Goal: Task Accomplishment & Management: Complete application form

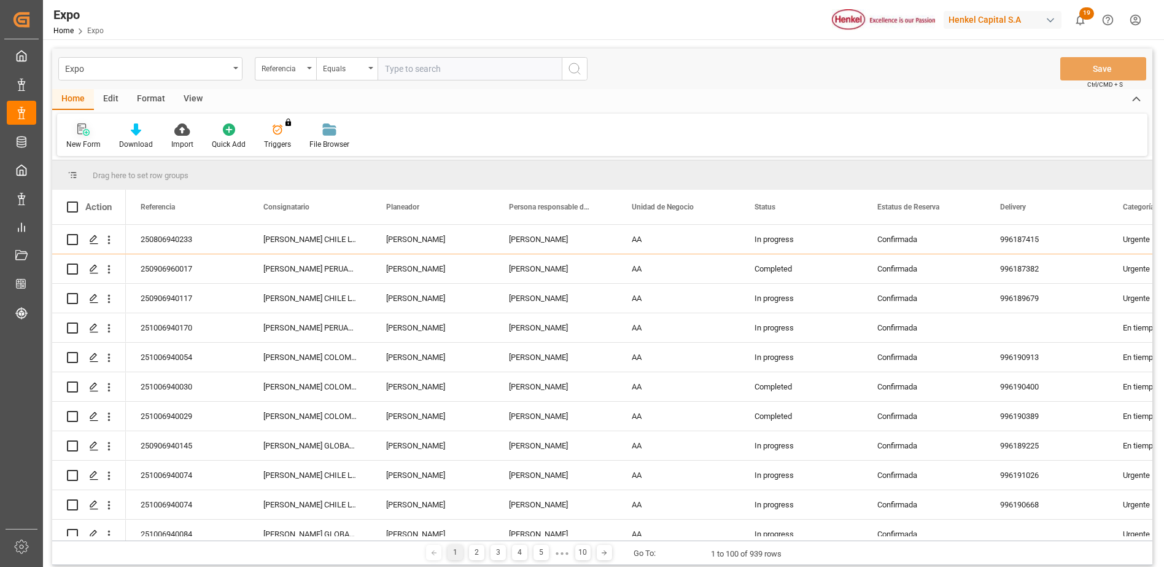
click at [94, 135] on div at bounding box center [83, 129] width 34 height 13
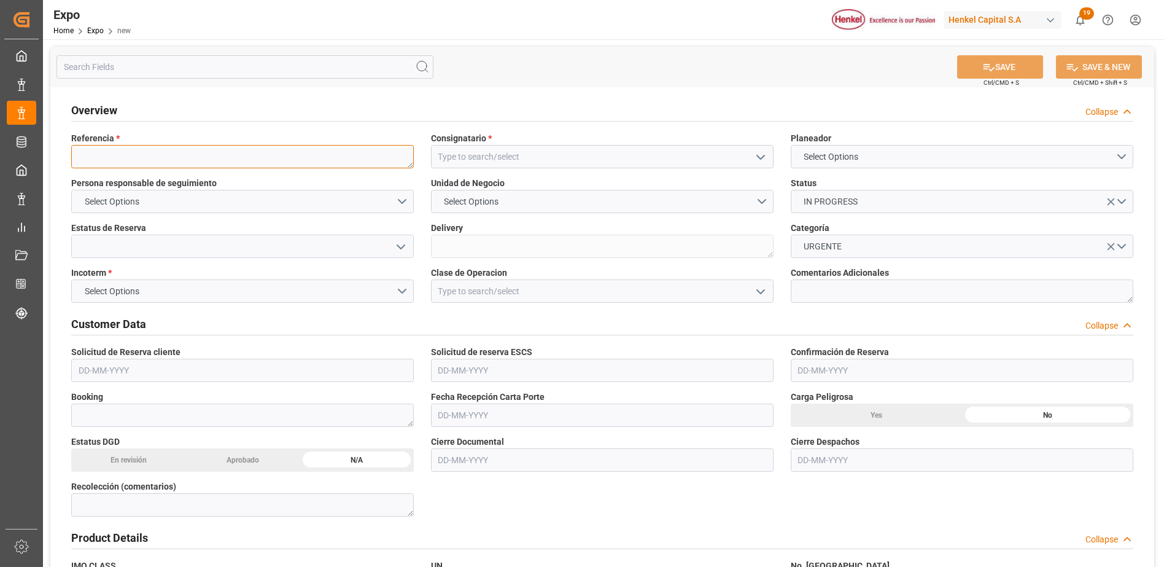
click at [213, 162] on textarea at bounding box center [242, 156] width 343 height 23
paste textarea "251006940175"
type textarea "251006940175"
drag, startPoint x: 491, startPoint y: 160, endPoint x: 487, endPoint y: 150, distance: 10.5
click at [491, 160] on input at bounding box center [602, 156] width 343 height 23
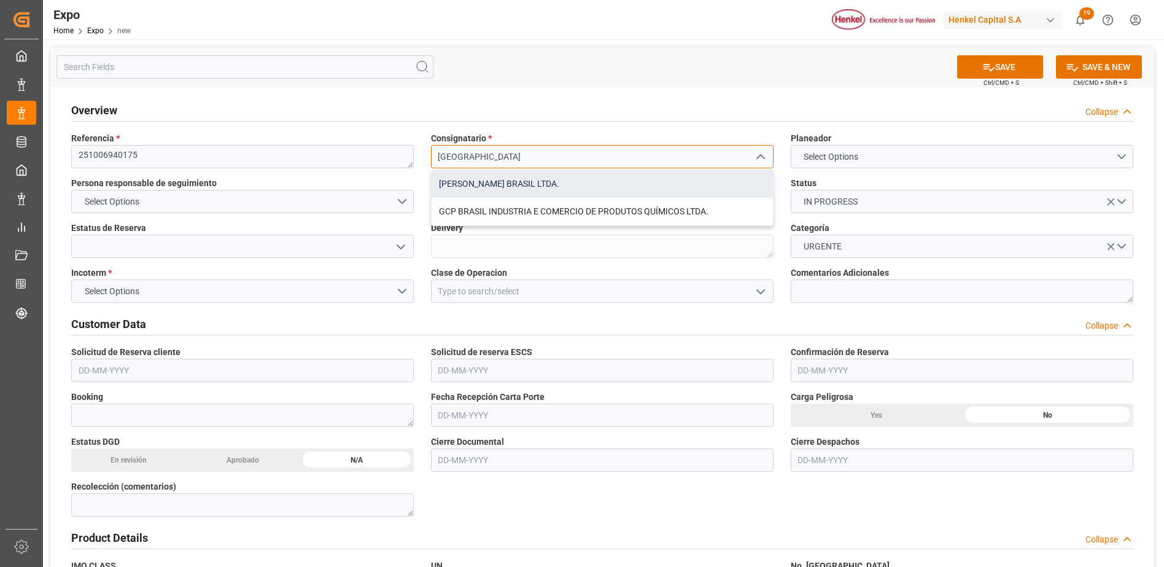
click at [502, 183] on div "[PERSON_NAME] BRASIL LTDA." at bounding box center [602, 184] width 341 height 28
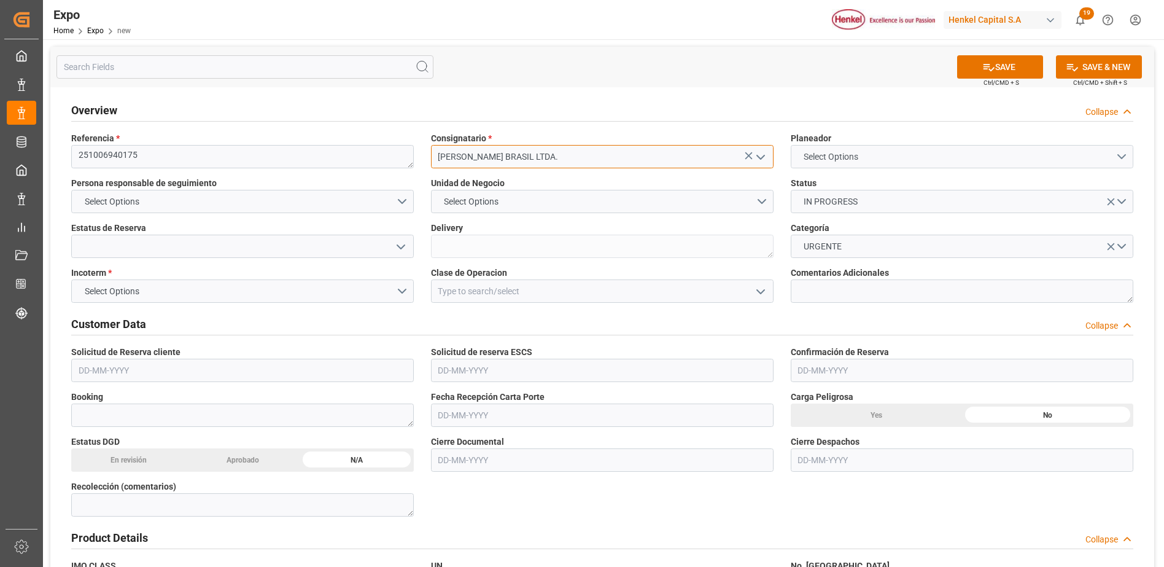
type input "[PERSON_NAME] BRASIL LTDA."
click at [824, 164] on button "Select Options" at bounding box center [962, 156] width 343 height 23
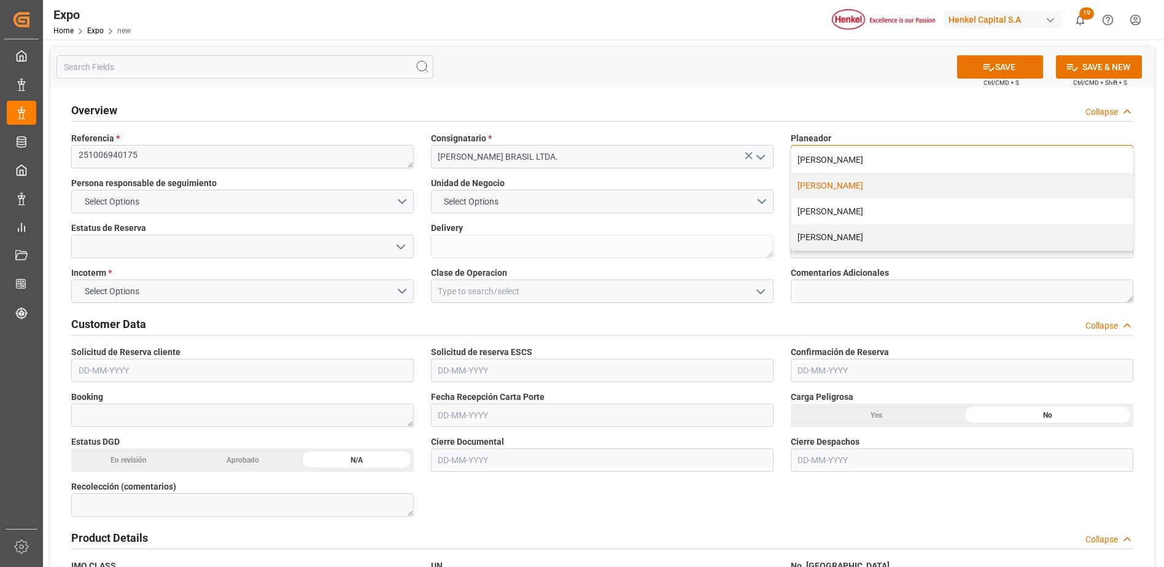
click at [824, 185] on div "[PERSON_NAME]" at bounding box center [961, 186] width 341 height 26
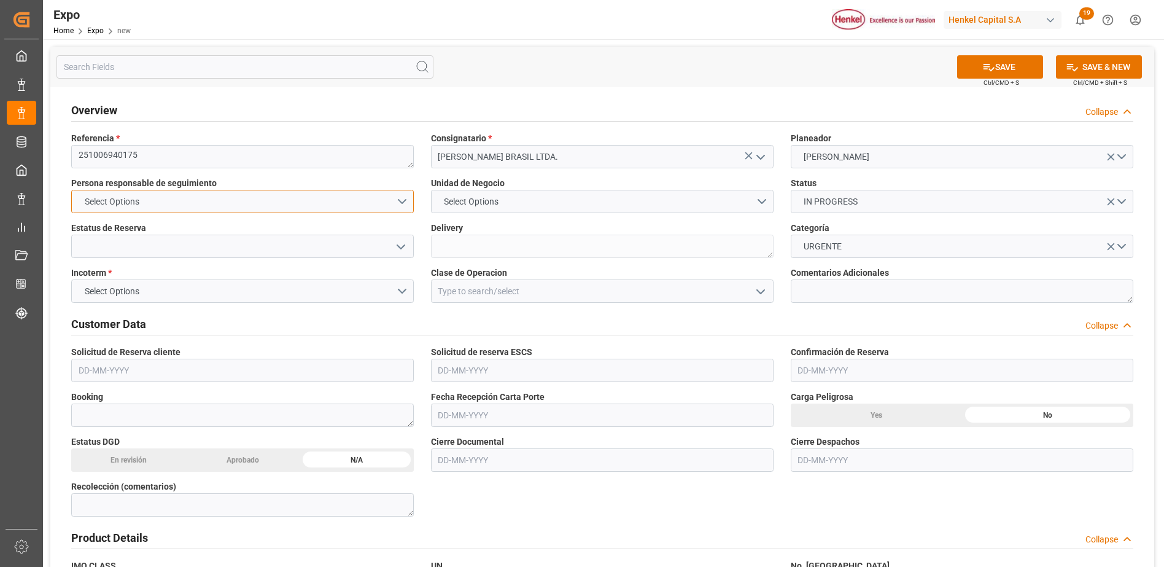
click at [404, 200] on button "Select Options" at bounding box center [242, 201] width 343 height 23
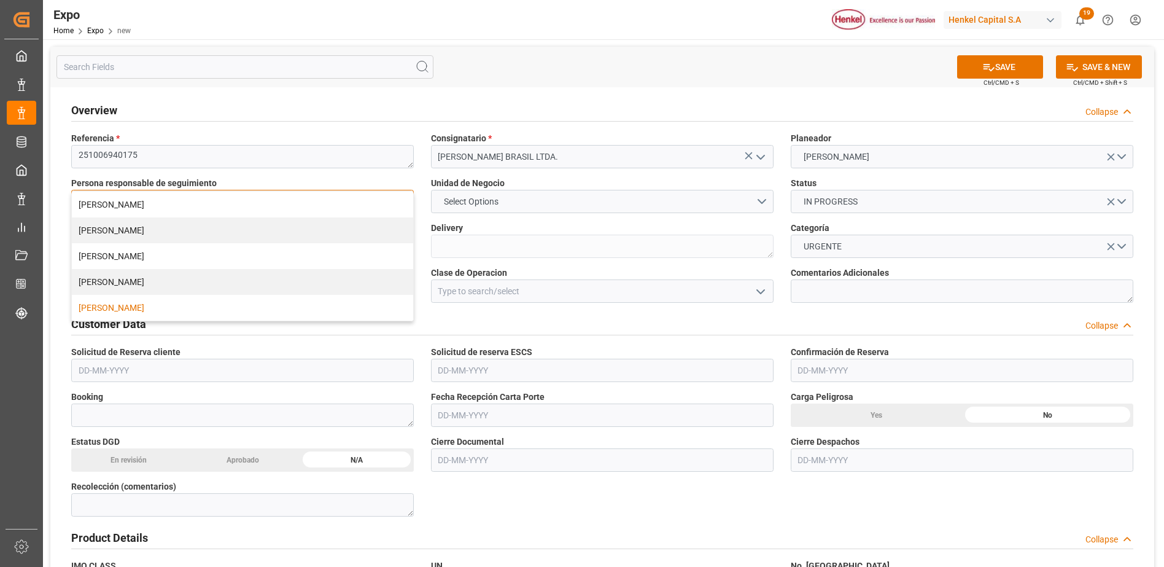
click at [200, 310] on div "[PERSON_NAME]" at bounding box center [242, 308] width 341 height 26
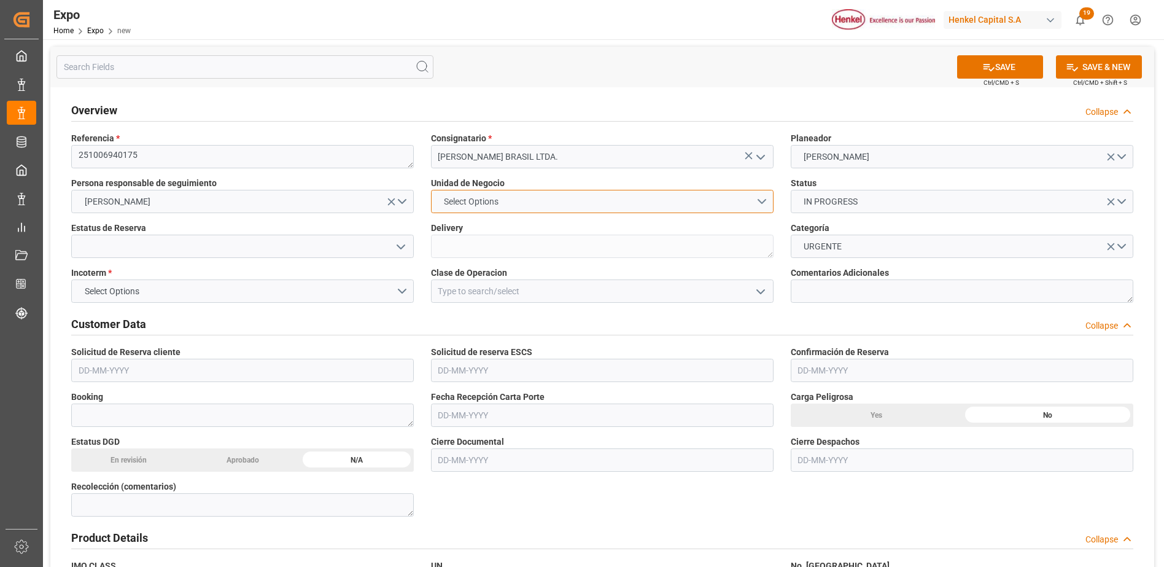
click at [490, 200] on span "Select Options" at bounding box center [471, 201] width 67 height 13
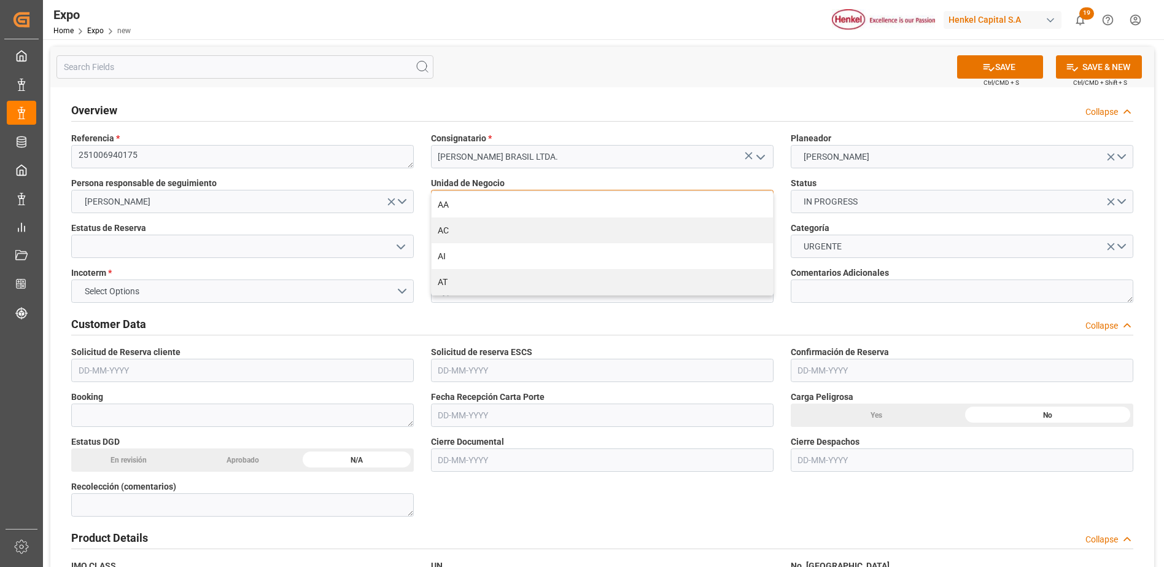
click at [490, 206] on div "AA" at bounding box center [602, 205] width 341 height 26
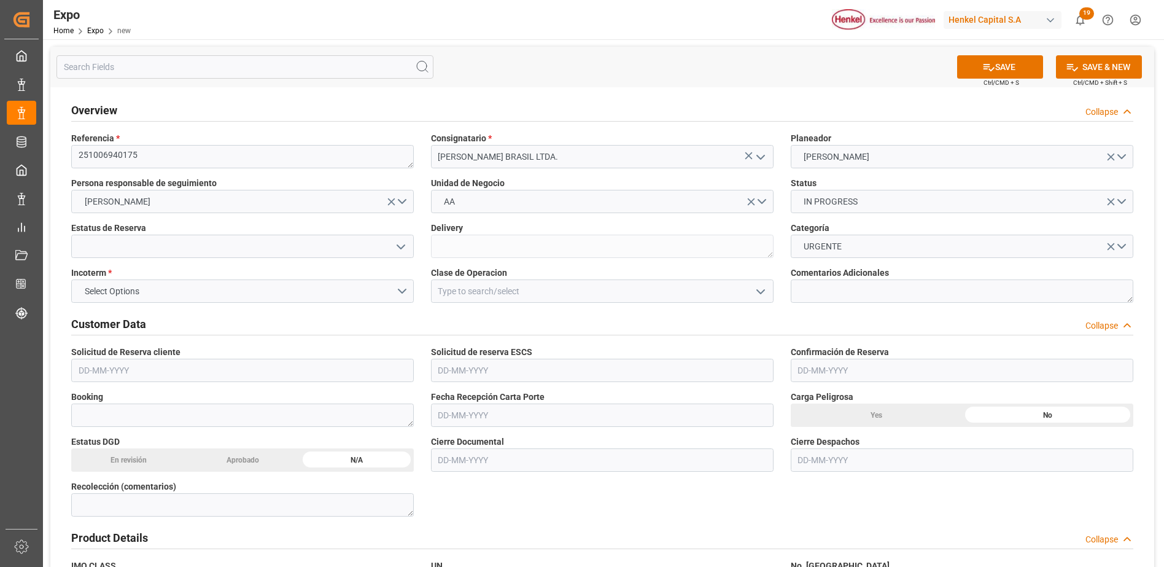
click at [396, 241] on icon "open menu" at bounding box center [401, 246] width 15 height 15
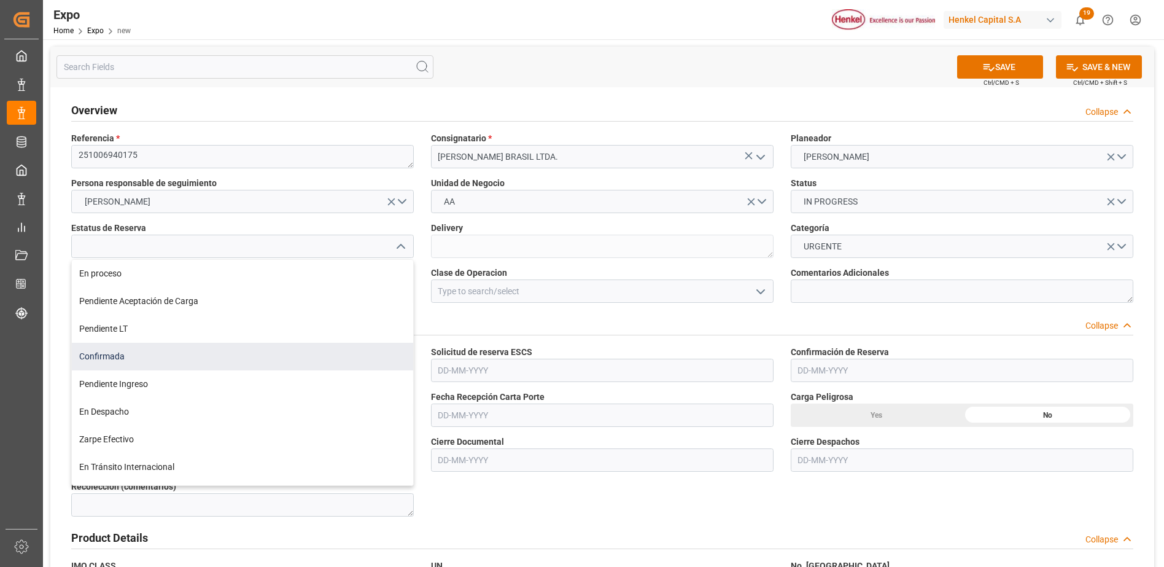
click at [162, 363] on div "Confirmada" at bounding box center [242, 357] width 341 height 28
type input "Confirmada"
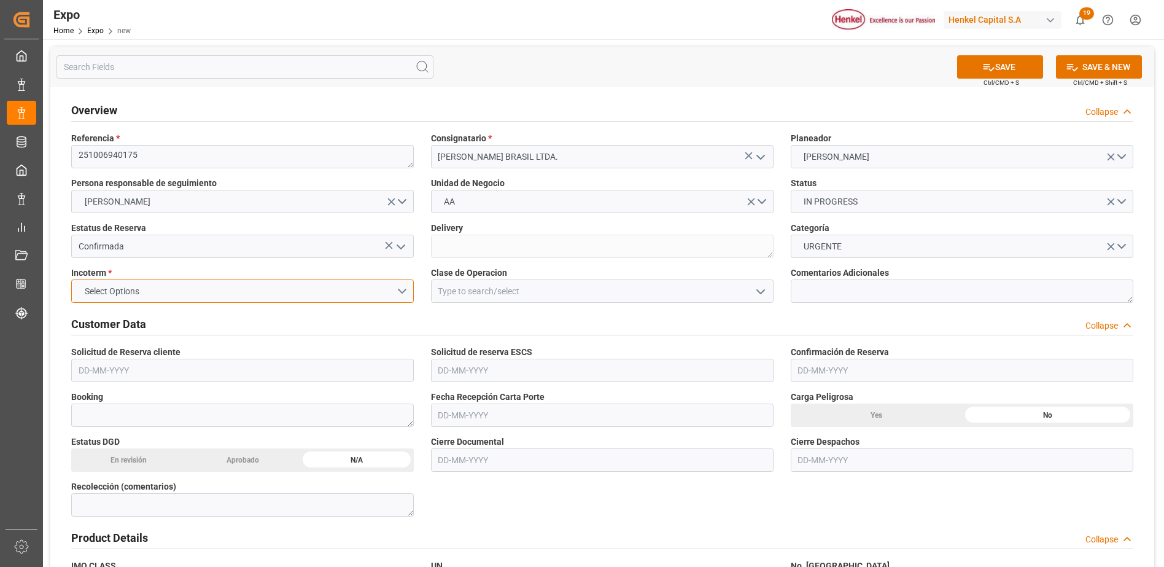
click at [403, 296] on button "Select Options" at bounding box center [242, 290] width 343 height 23
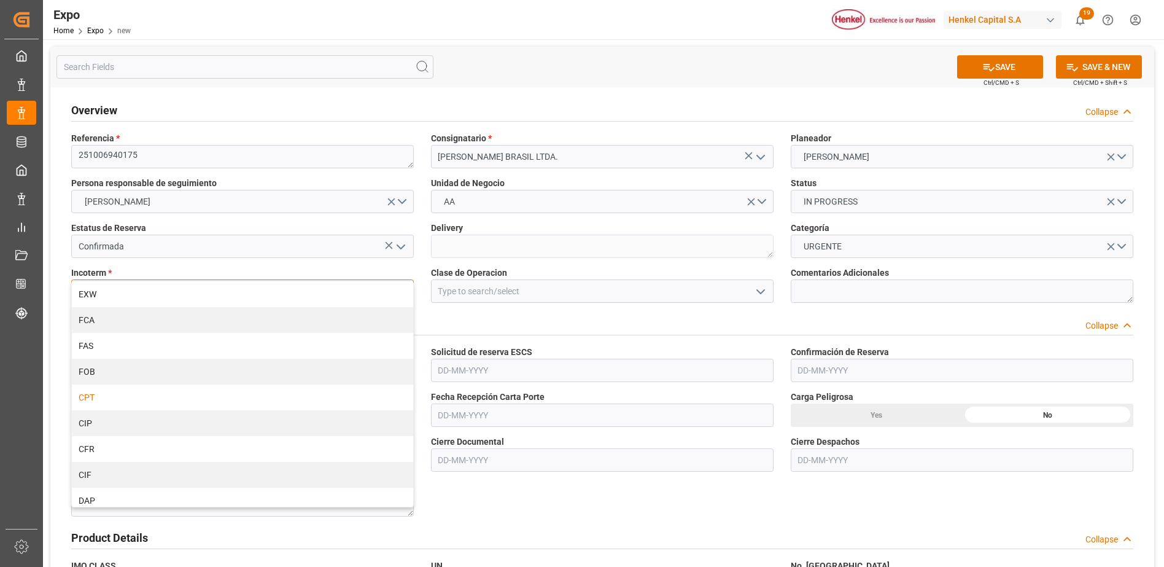
click at [144, 400] on div "CPT" at bounding box center [242, 397] width 341 height 26
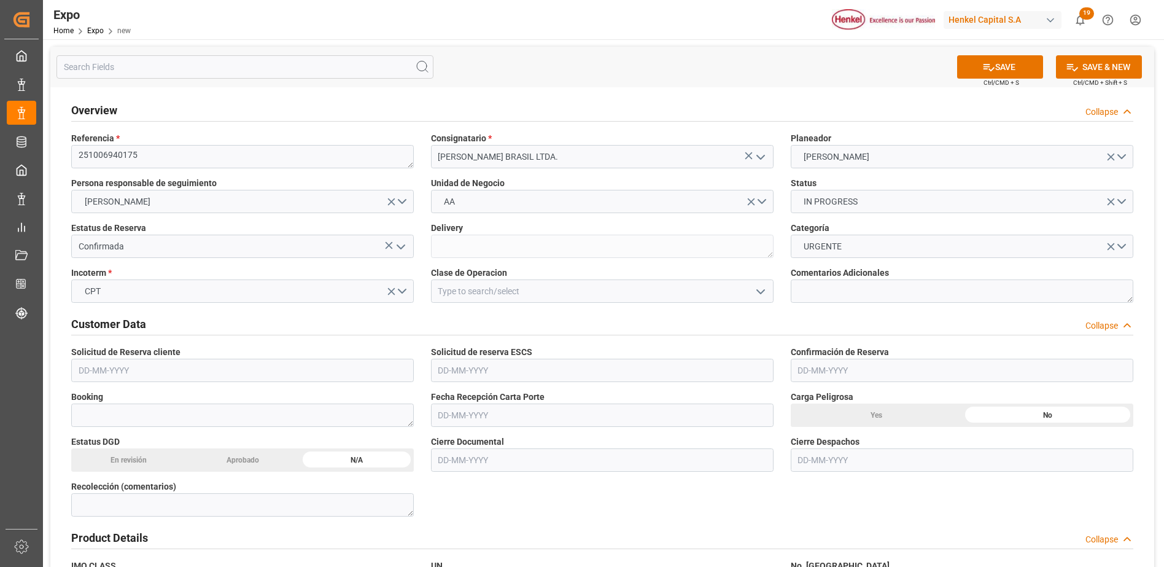
click at [758, 293] on icon "open menu" at bounding box center [760, 291] width 15 height 15
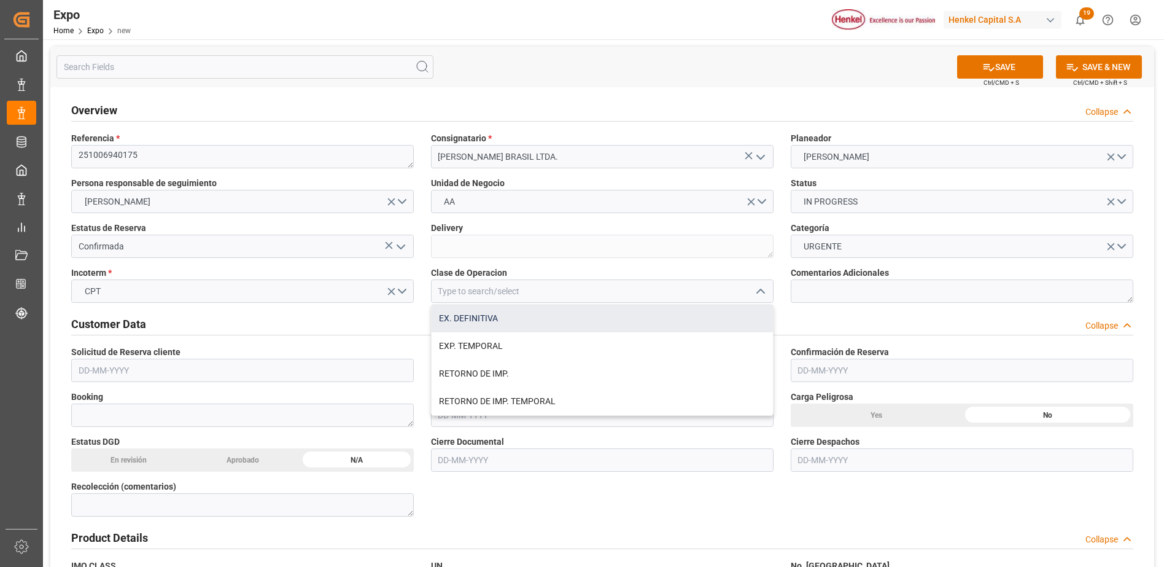
click at [495, 325] on div "EX. DEFINITIVA" at bounding box center [602, 319] width 341 height 28
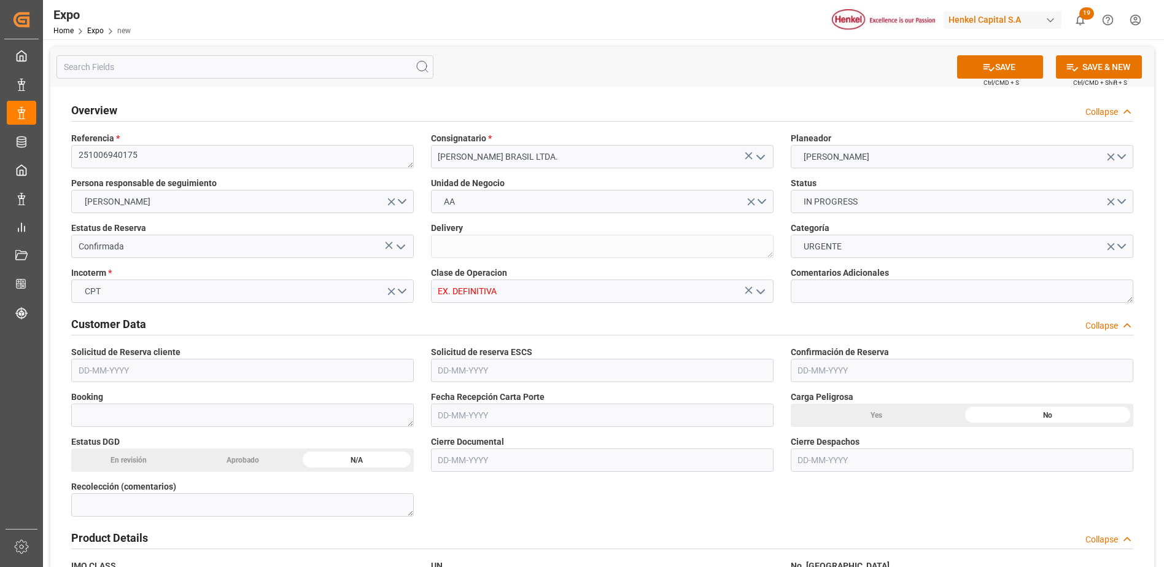
type input "EX. DEFINITIVA"
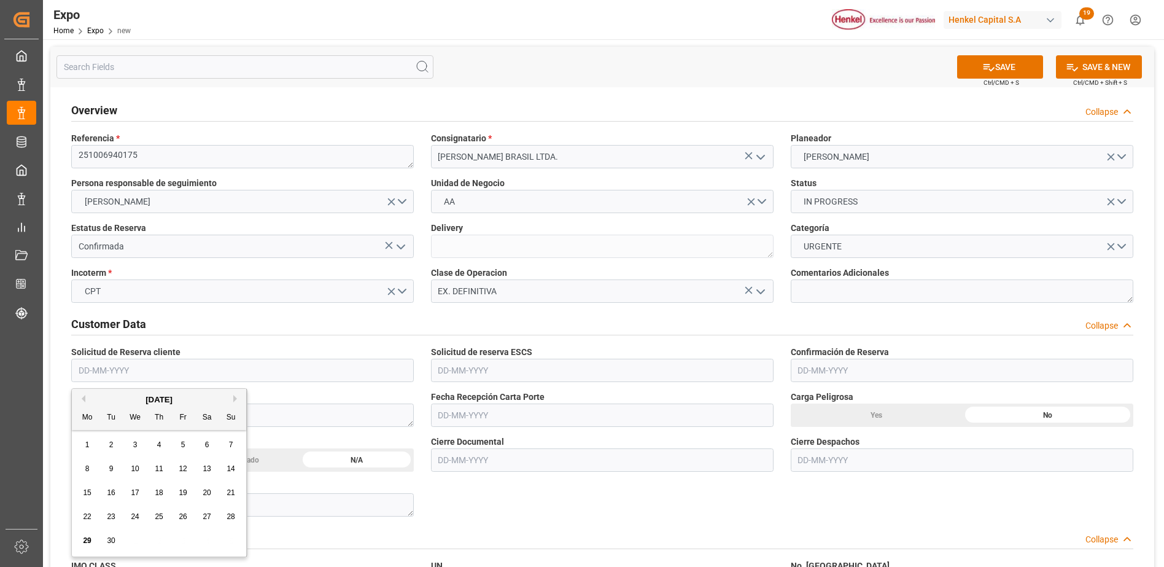
click at [101, 372] on input "text" at bounding box center [242, 370] width 343 height 23
click at [186, 514] on span "26" at bounding box center [183, 516] width 8 height 9
type input "[DATE]"
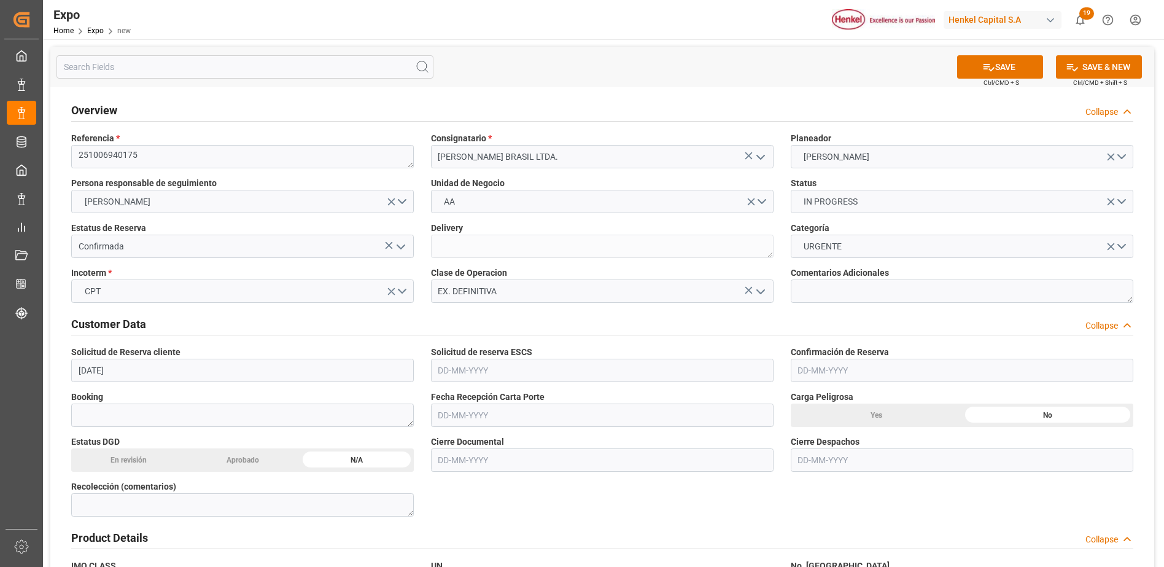
click at [448, 376] on input "text" at bounding box center [602, 370] width 343 height 23
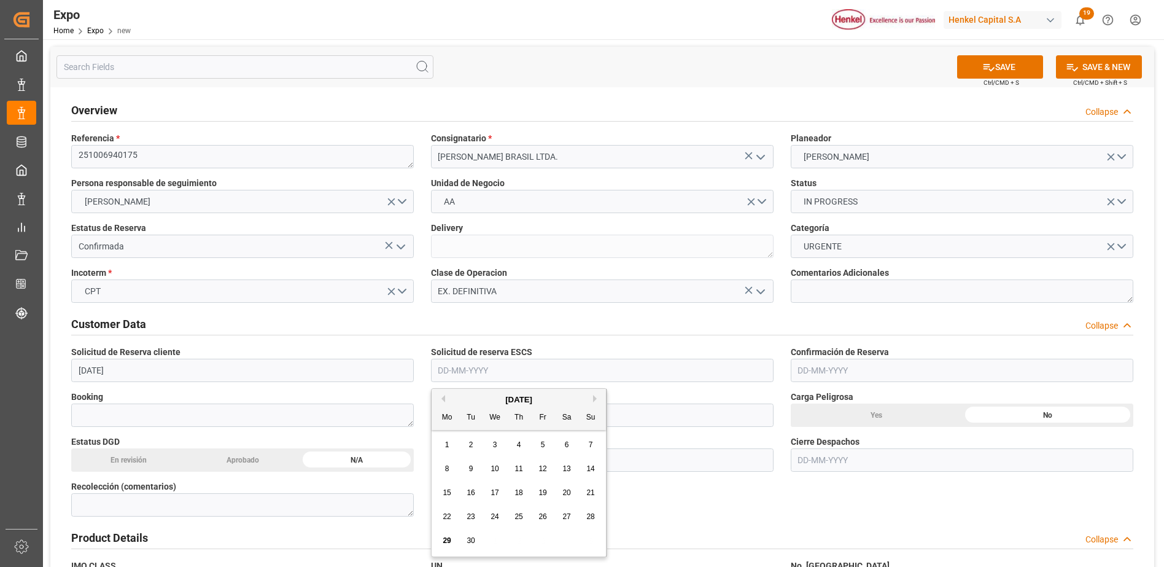
click at [447, 544] on span "29" at bounding box center [447, 540] width 8 height 9
type input "[DATE]"
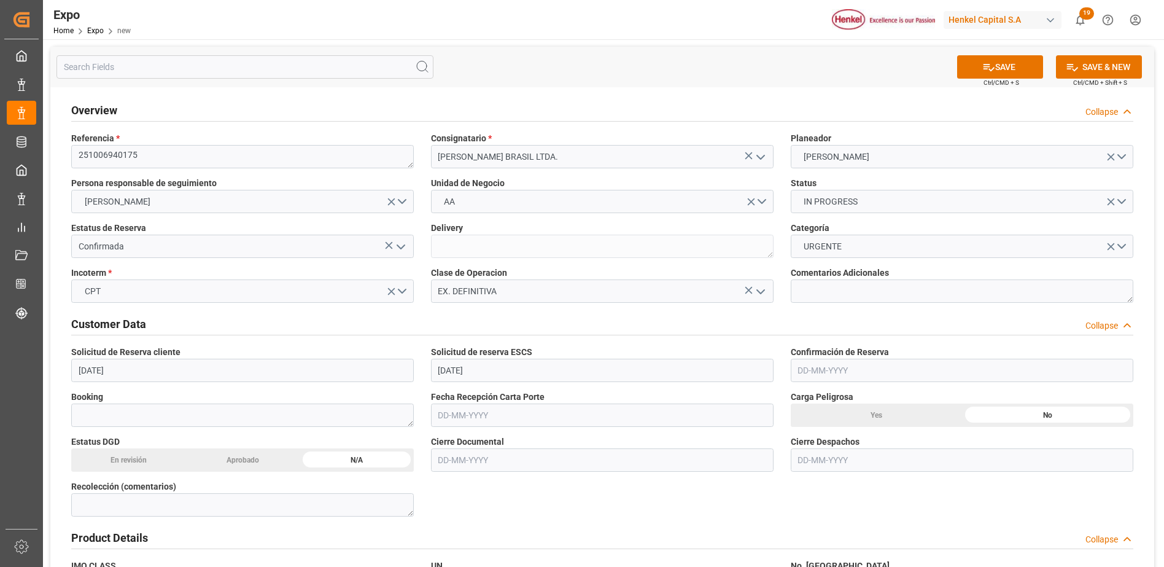
click at [476, 463] on input "text" at bounding box center [602, 459] width 343 height 23
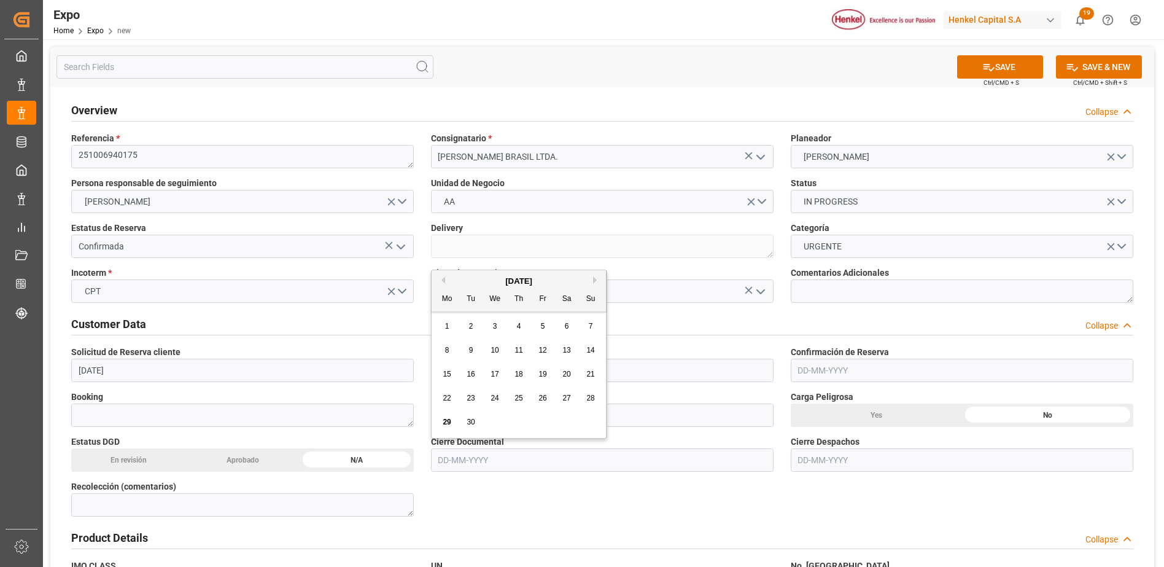
click at [594, 279] on button "Next Month" at bounding box center [596, 279] width 7 height 7
click at [499, 353] on div "8" at bounding box center [494, 350] width 15 height 15
type input "[DATE]"
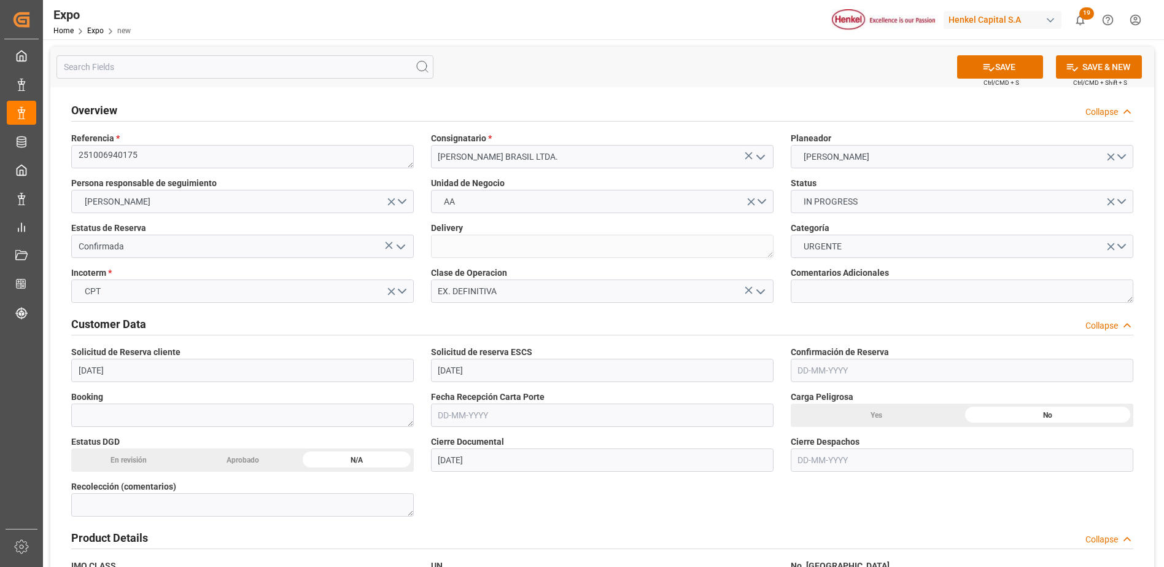
click at [821, 459] on input "text" at bounding box center [962, 459] width 343 height 23
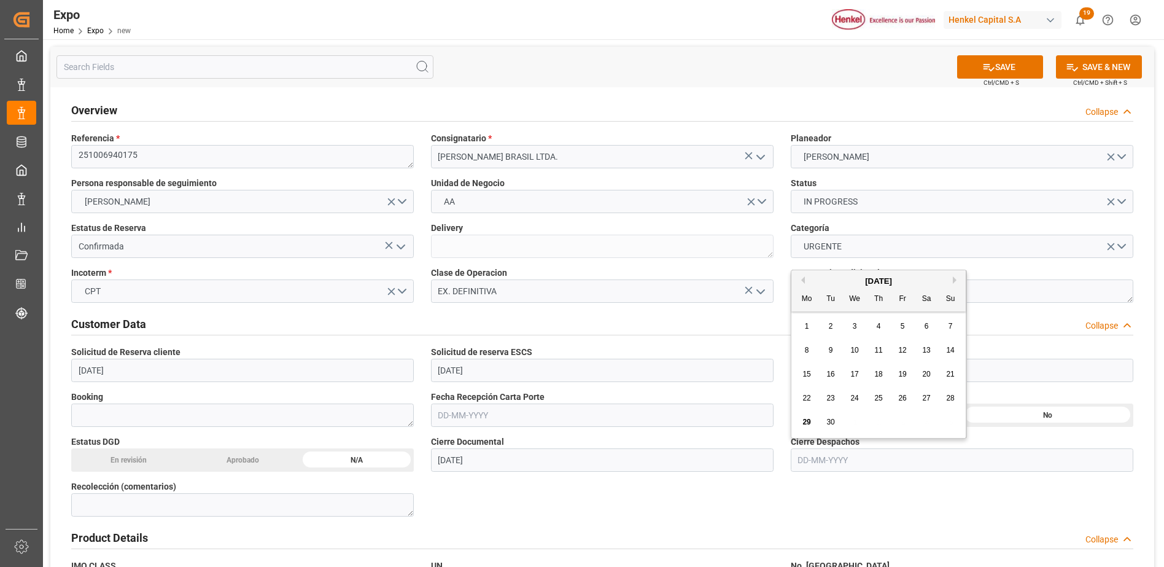
click at [880, 349] on span "11" at bounding box center [878, 350] width 8 height 9
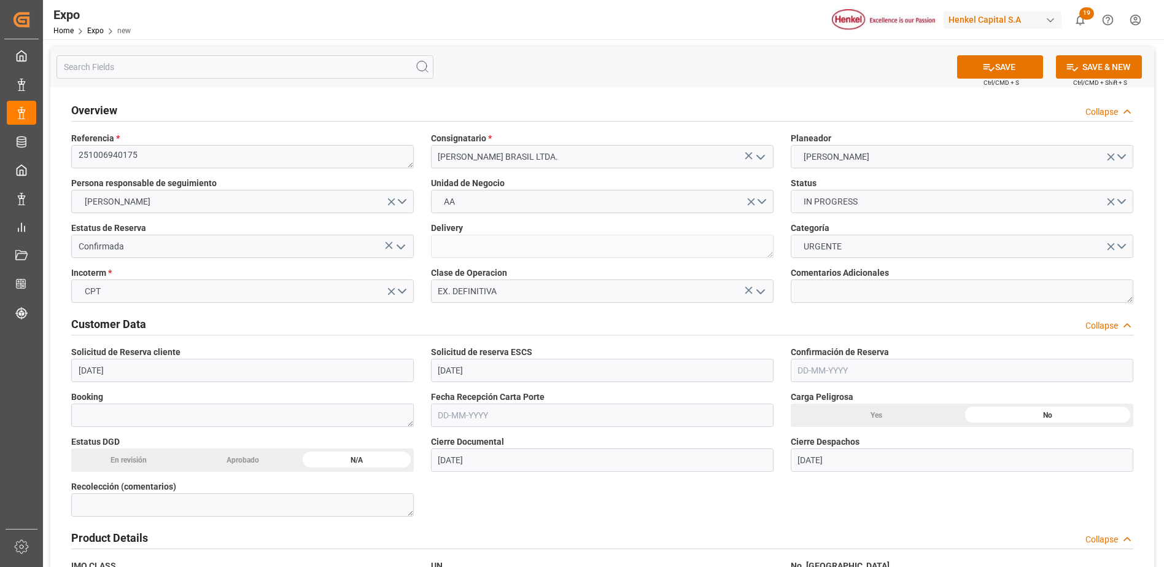
click at [803, 462] on input "[DATE]" at bounding box center [962, 459] width 343 height 23
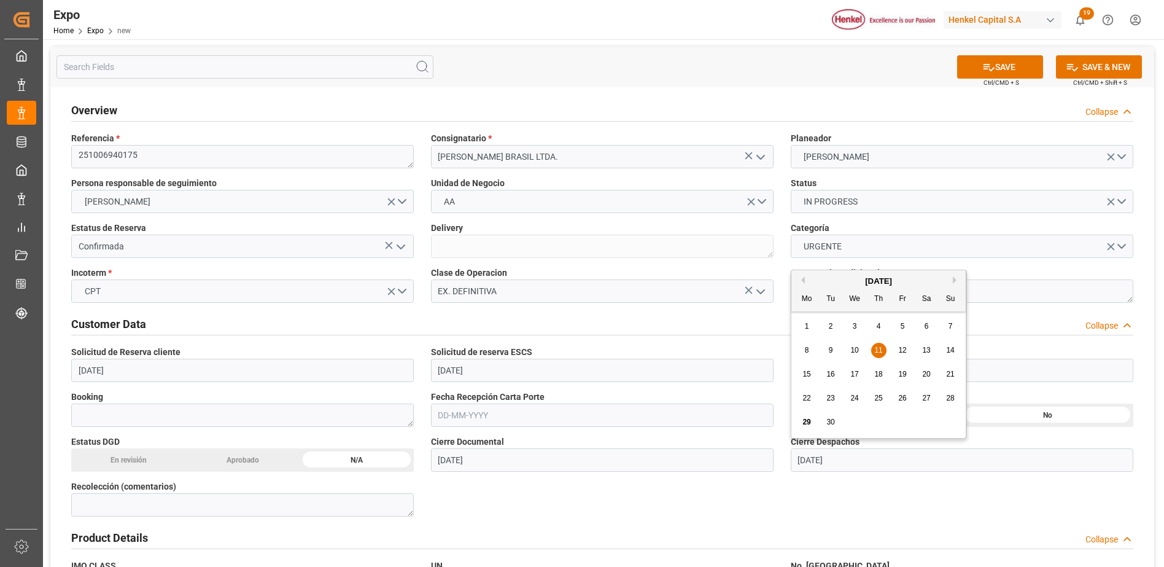
click at [952, 280] on div "[DATE]" at bounding box center [878, 281] width 174 height 12
click at [954, 282] on button "Next Month" at bounding box center [956, 279] width 7 height 7
click at [902, 351] on span "10" at bounding box center [902, 350] width 8 height 9
type input "[DATE]"
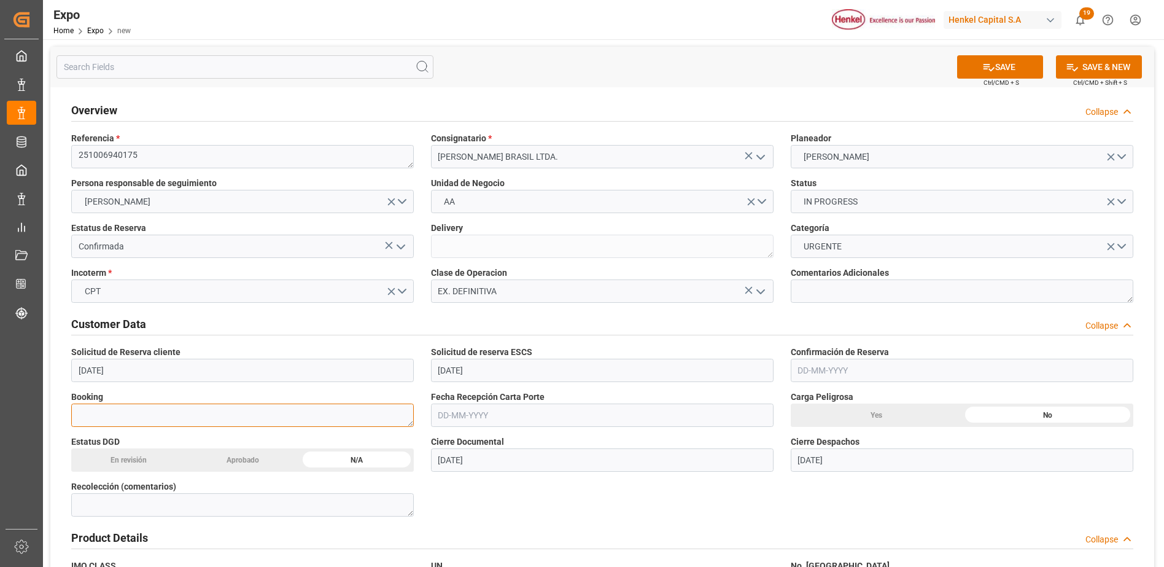
click at [298, 422] on textarea at bounding box center [242, 414] width 343 height 23
paste textarea "58656466"
type textarea "58656466"
click at [844, 367] on input "text" at bounding box center [962, 370] width 343 height 23
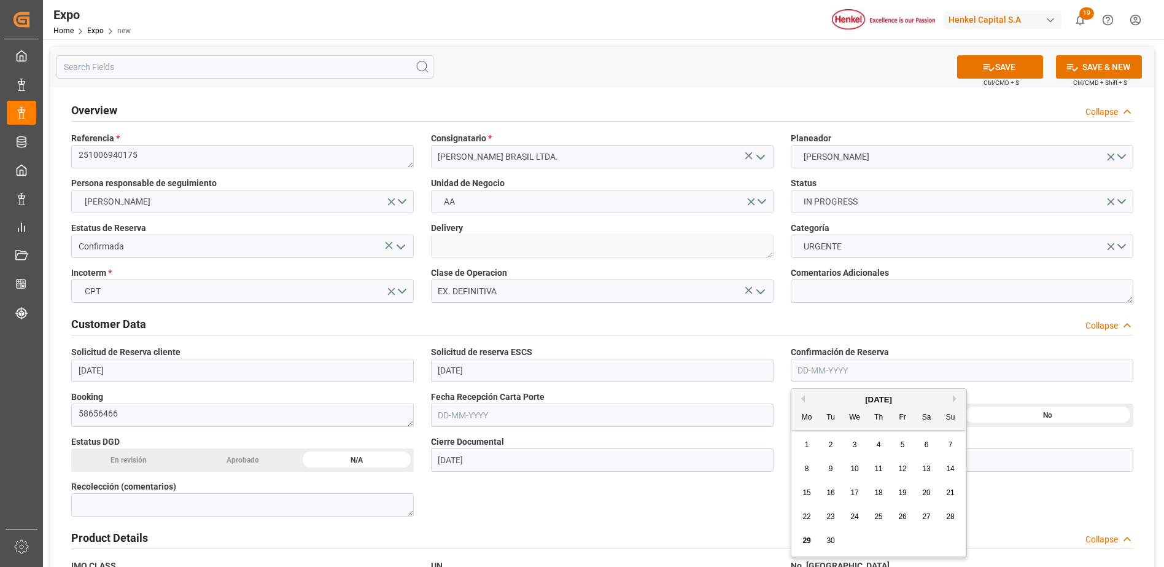
click at [811, 540] on div "29" at bounding box center [806, 541] width 15 height 15
type input "[DATE]"
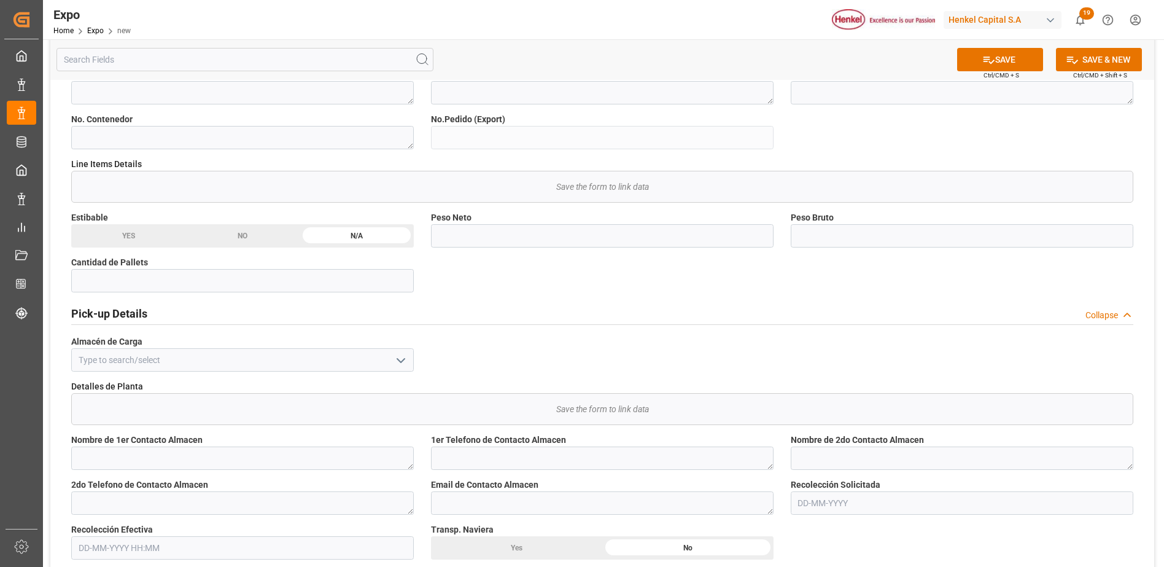
scroll to position [614, 0]
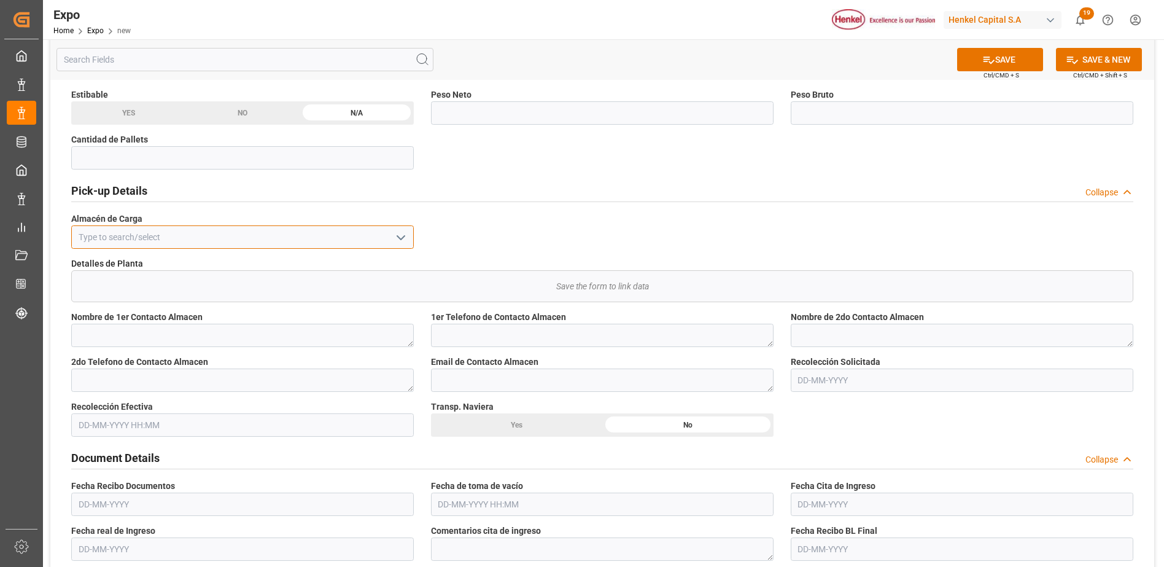
click at [360, 241] on input at bounding box center [242, 236] width 343 height 23
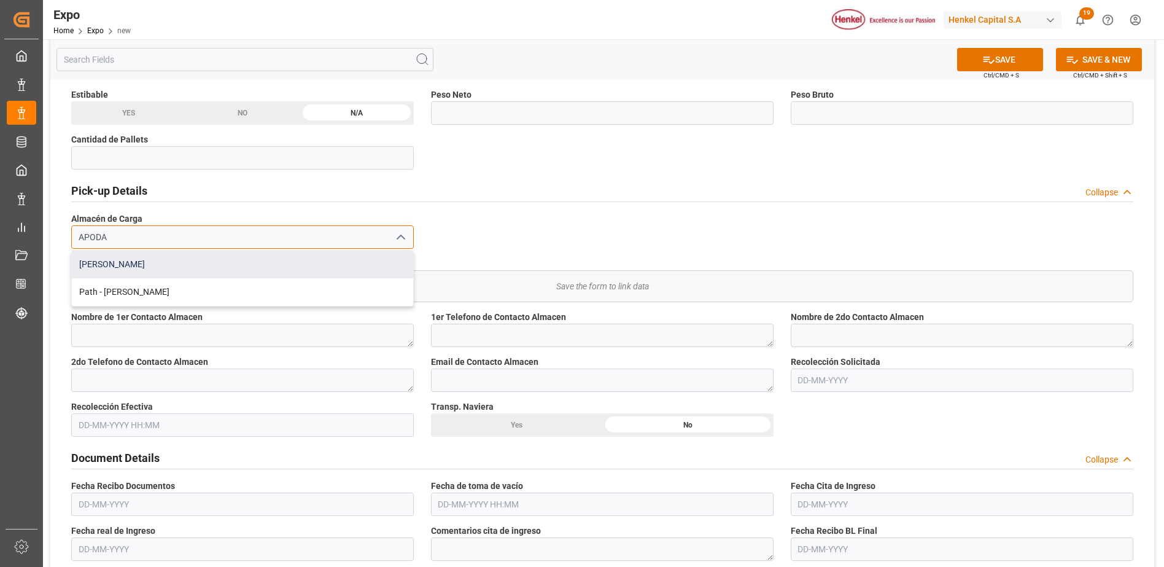
click at [230, 266] on div "[PERSON_NAME]" at bounding box center [242, 264] width 341 height 28
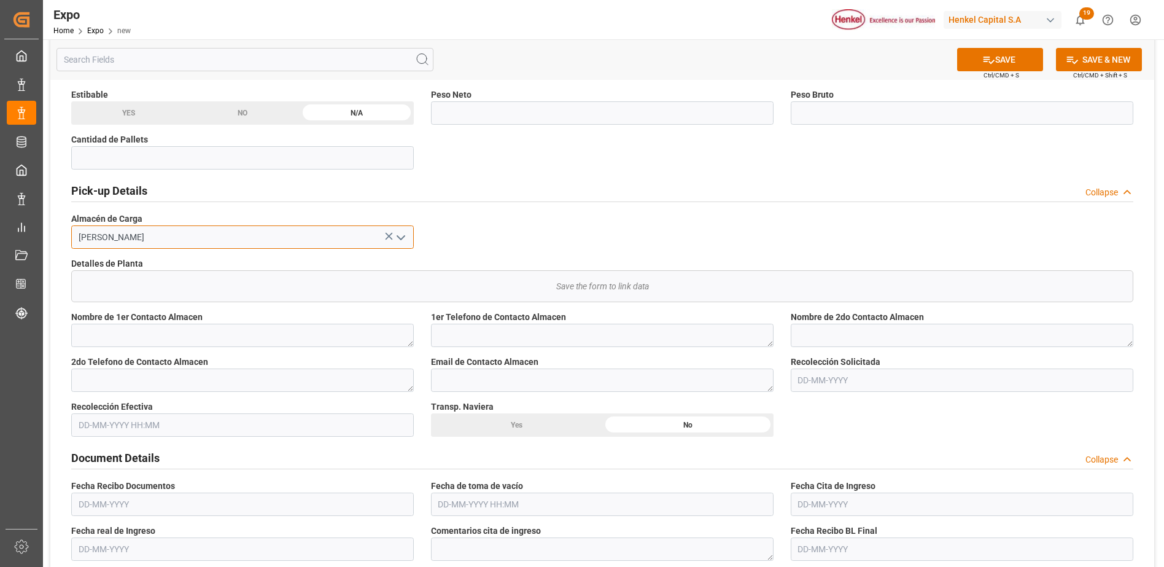
scroll to position [737, 0]
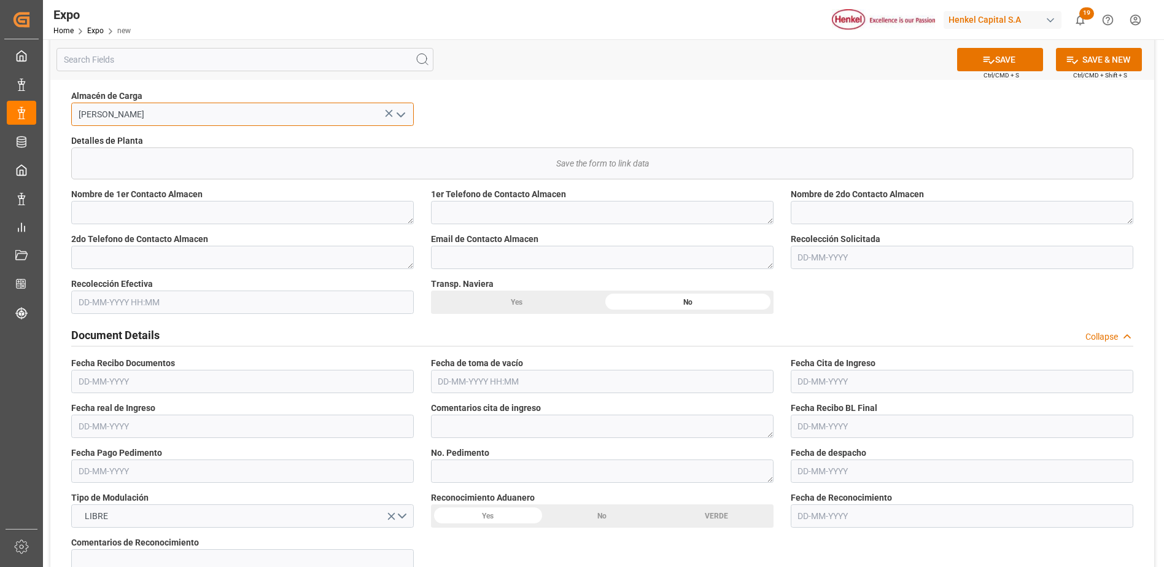
type input "[PERSON_NAME]"
click at [831, 256] on input "text" at bounding box center [962, 257] width 343 height 23
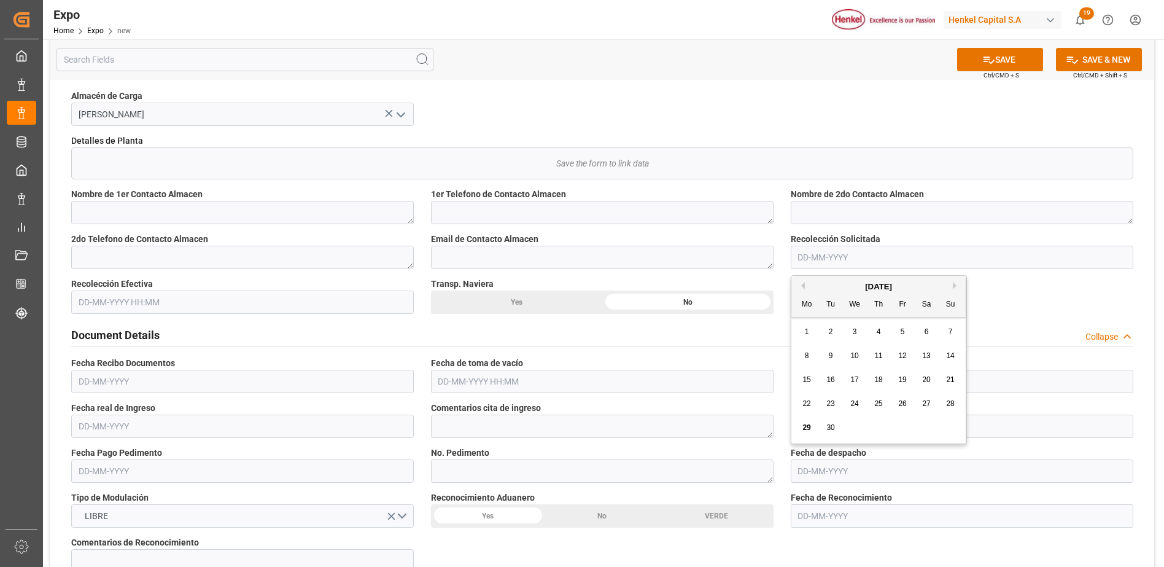
click at [951, 289] on div "[DATE]" at bounding box center [878, 287] width 174 height 12
click at [955, 288] on button "Next Month" at bounding box center [956, 285] width 7 height 7
click at [901, 334] on span "3" at bounding box center [903, 331] width 4 height 9
type input "[DATE]"
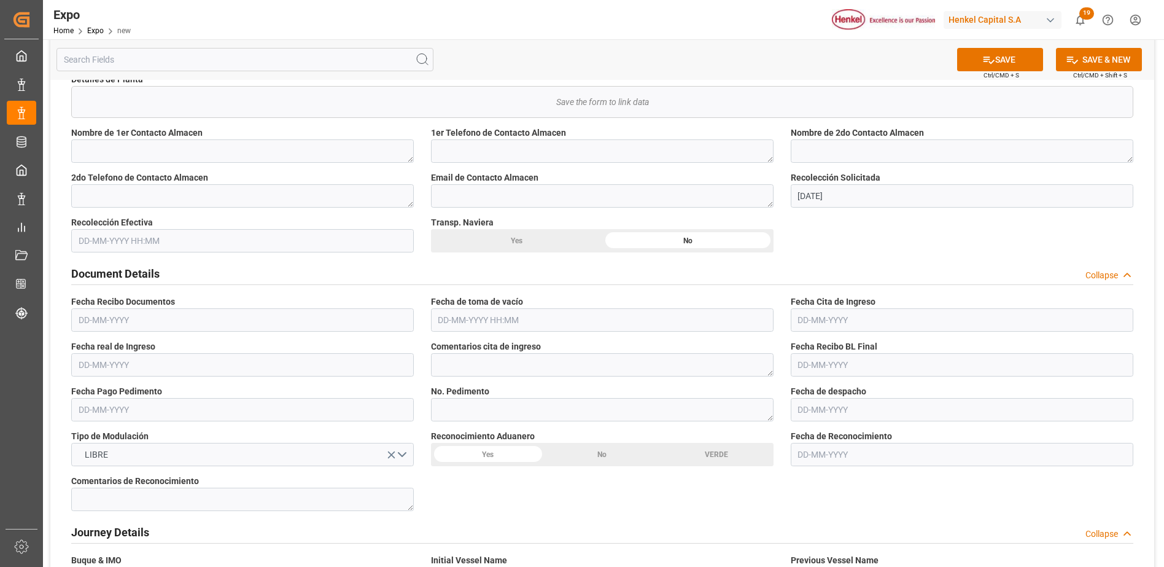
scroll to position [860, 0]
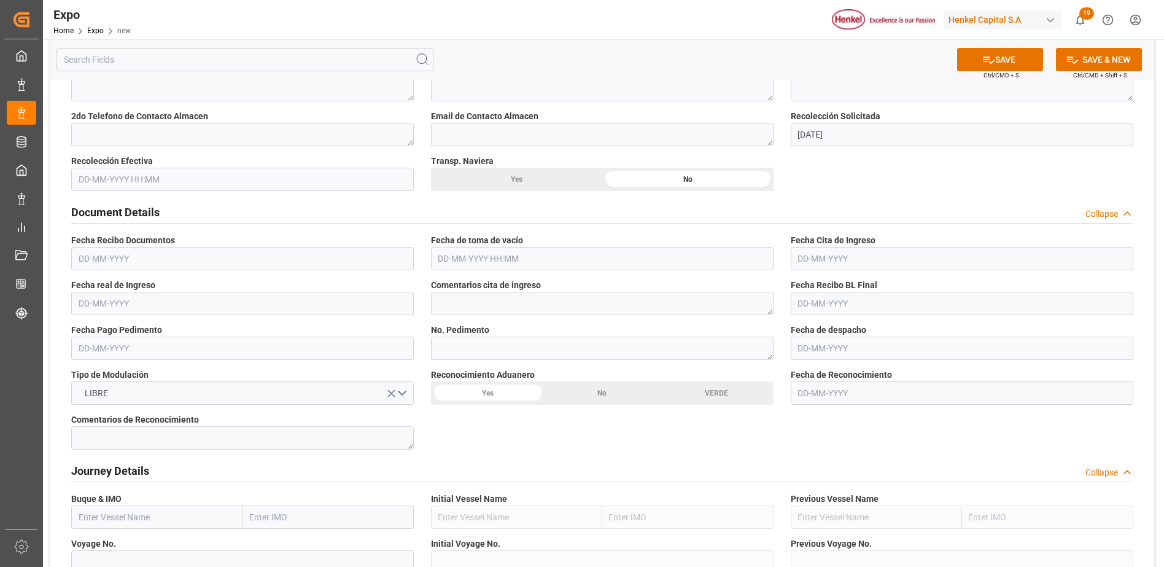
click at [455, 261] on input "text" at bounding box center [602, 258] width 343 height 23
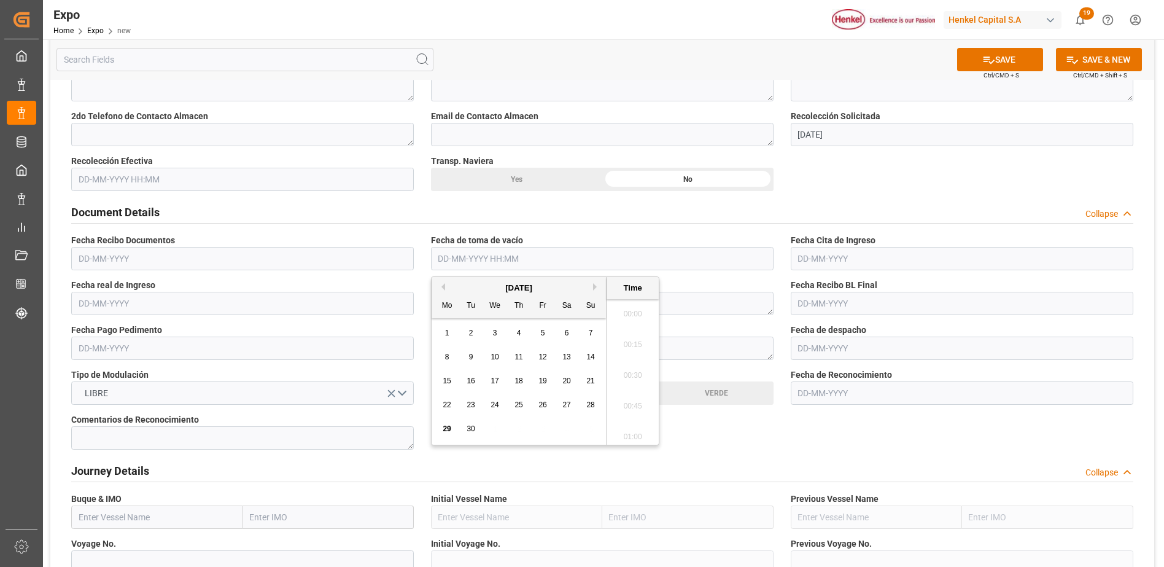
scroll to position [1662, 0]
click at [595, 290] on button "Next Month" at bounding box center [596, 286] width 7 height 7
click at [521, 333] on span "2" at bounding box center [519, 332] width 4 height 9
type input "[DATE] 00:00"
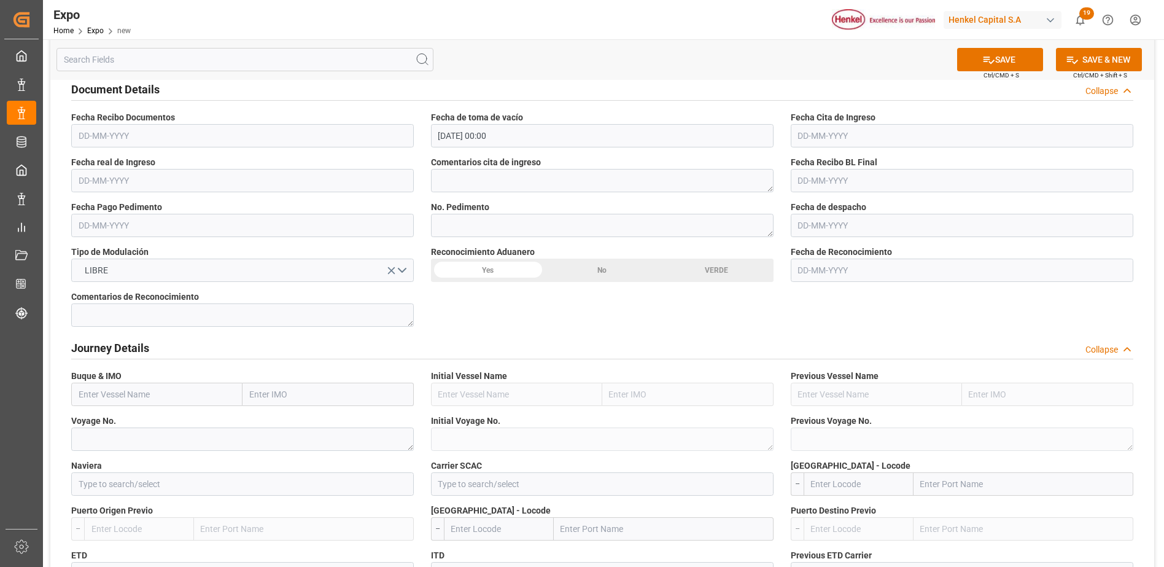
scroll to position [1105, 0]
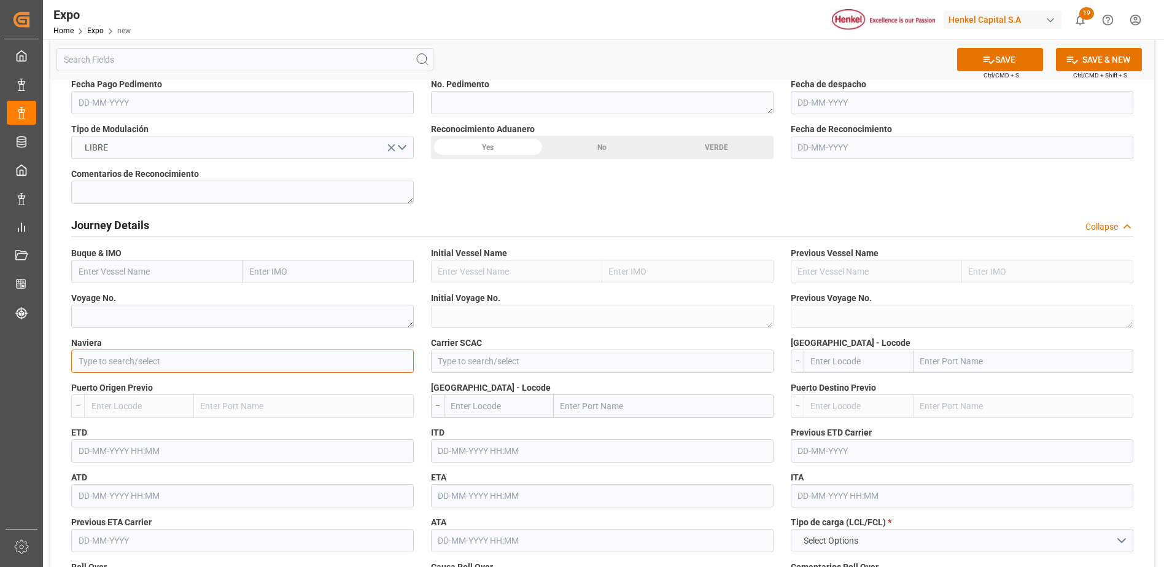
click at [251, 364] on input at bounding box center [242, 360] width 343 height 23
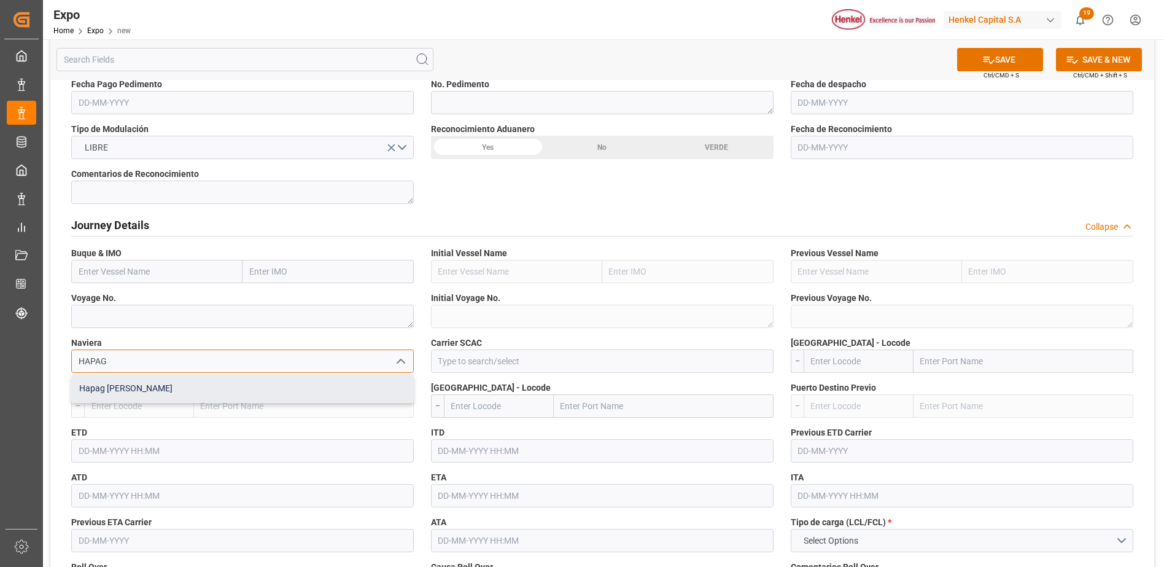
click at [198, 398] on div "Hapag [PERSON_NAME]" at bounding box center [242, 389] width 341 height 28
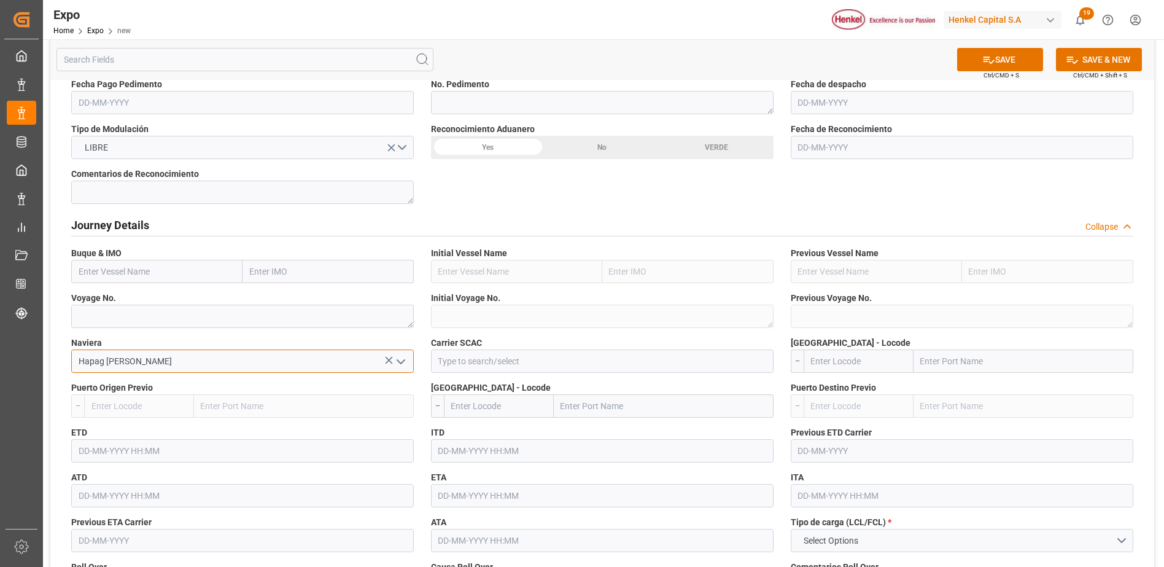
type input "Hapag [PERSON_NAME]"
click at [453, 365] on input at bounding box center [602, 360] width 343 height 23
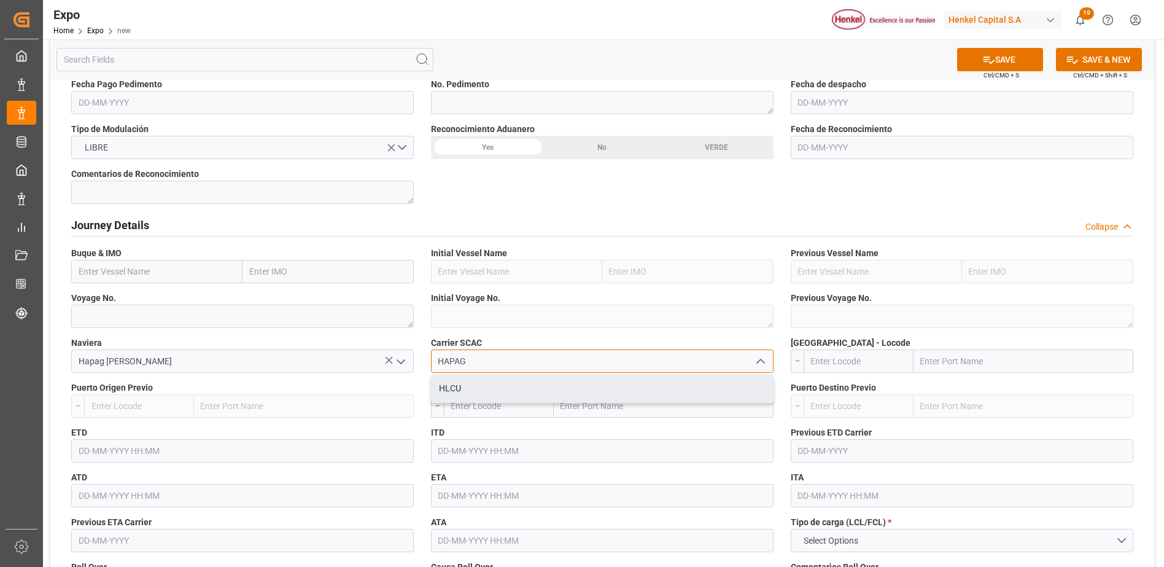
click at [474, 388] on div "HLCU" at bounding box center [602, 389] width 341 height 28
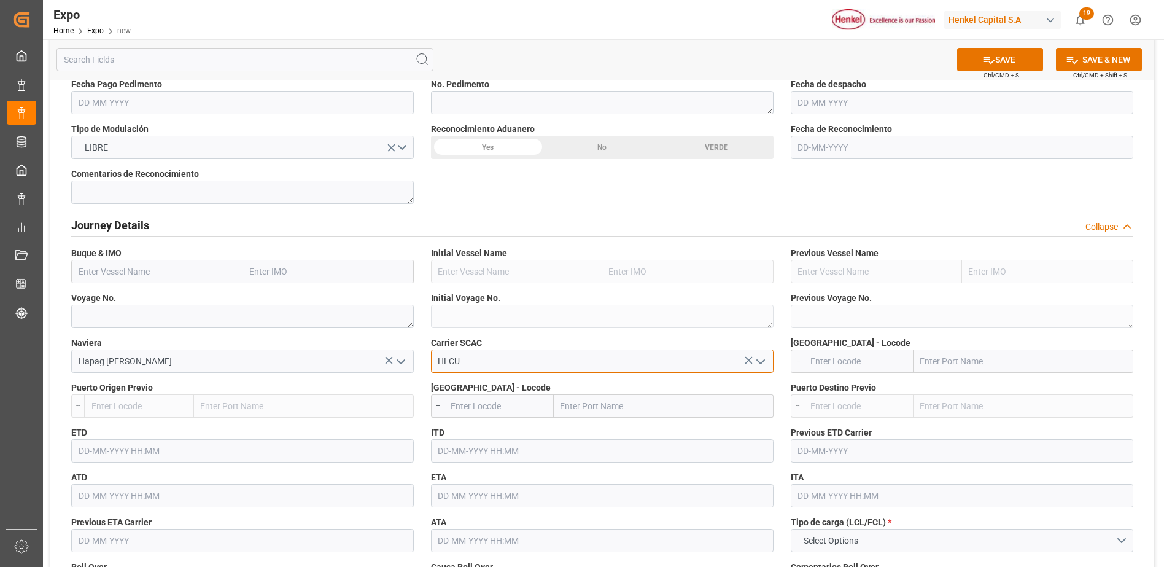
type input "HLCU"
click at [205, 275] on input "text" at bounding box center [156, 271] width 171 height 23
paste input "DALIAN EXPRESS"
type input "DALIAN EXPRESS"
click at [176, 309] on div "DALIAN EXPRESS - 9229829" at bounding box center [132, 299] width 121 height 28
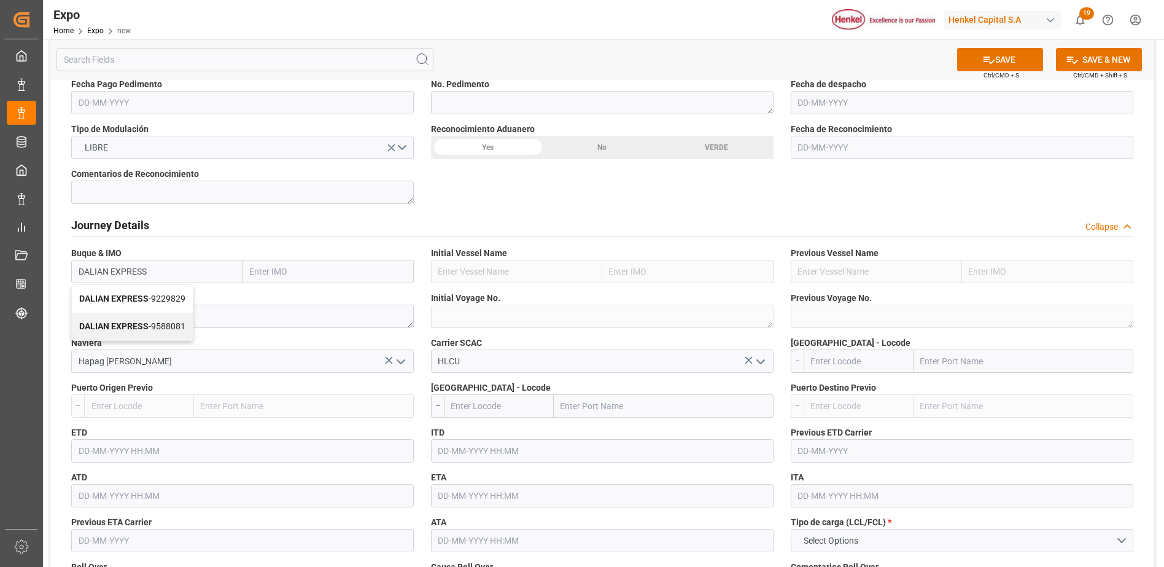
type input "9229829"
type input "DALIAN EXPRESS"
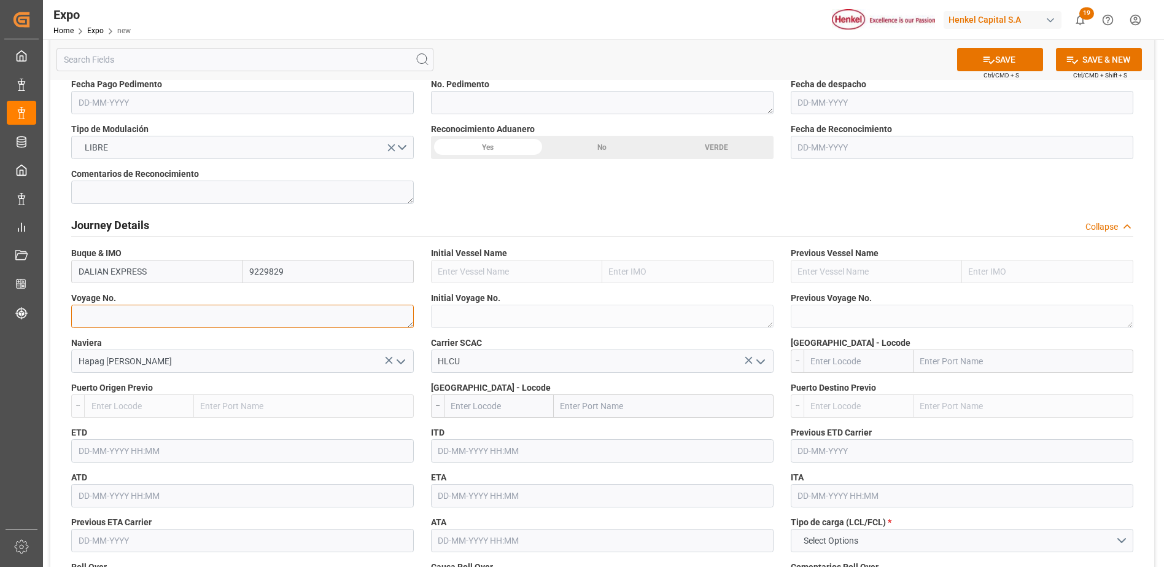
click at [157, 322] on textarea at bounding box center [242, 316] width 343 height 23
paste textarea "2541S"
type textarea "2541S"
click at [163, 454] on input "text" at bounding box center [242, 450] width 343 height 23
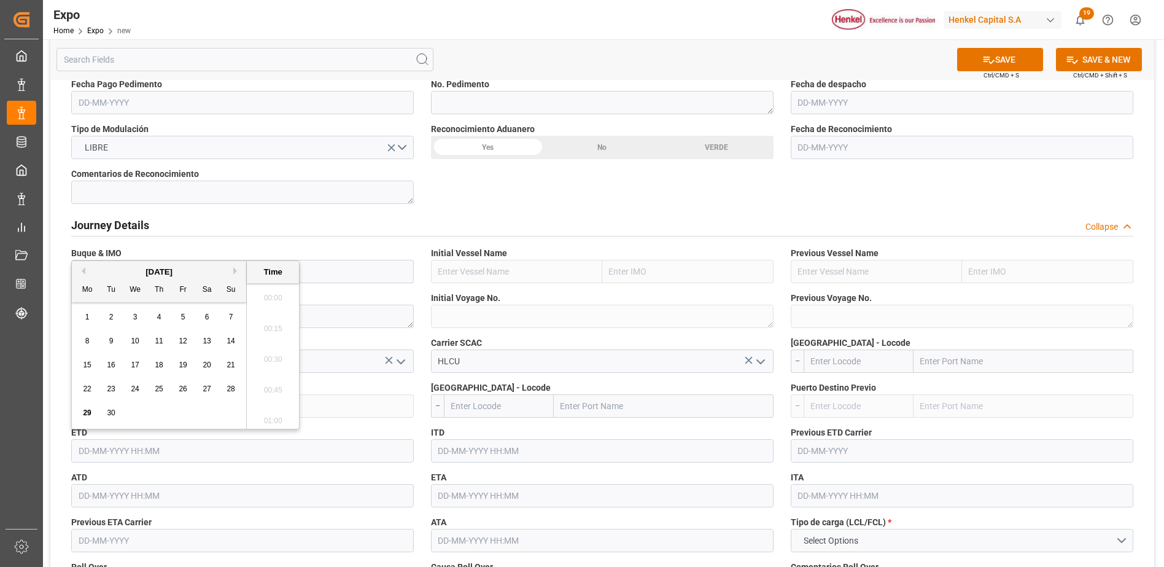
scroll to position [1662, 0]
click at [234, 270] on button "Next Month" at bounding box center [236, 270] width 7 height 7
click at [233, 341] on span "12" at bounding box center [231, 340] width 8 height 9
type input "[DATE] 00:00"
click at [446, 500] on input "text" at bounding box center [602, 495] width 343 height 23
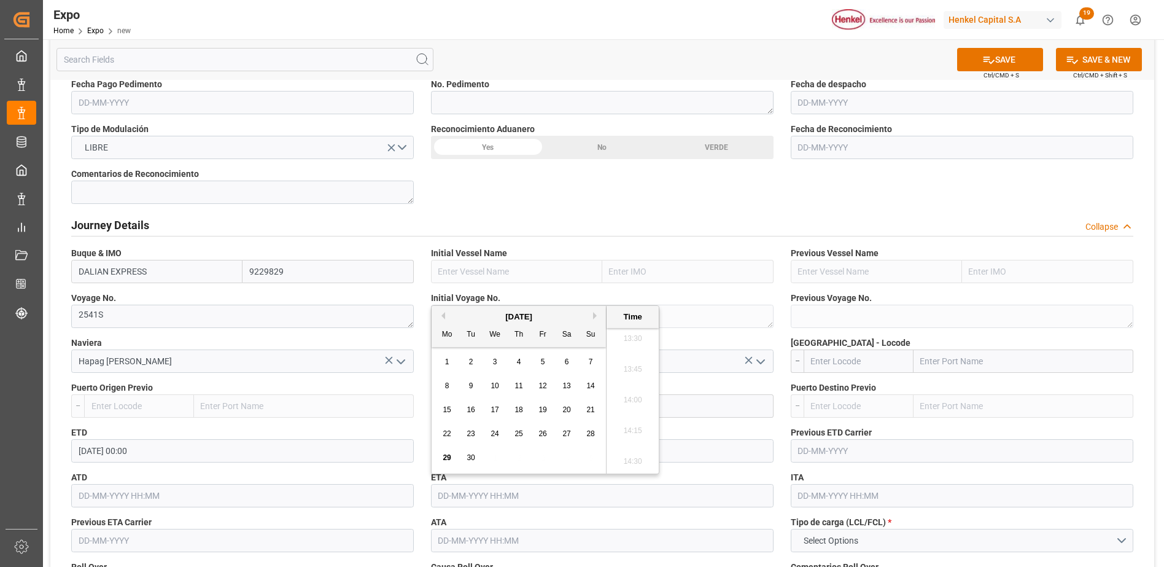
click at [595, 317] on button "Next Month" at bounding box center [596, 315] width 7 height 7
click at [562, 410] on div "15" at bounding box center [566, 410] width 15 height 15
type input "[DATE] 00:00"
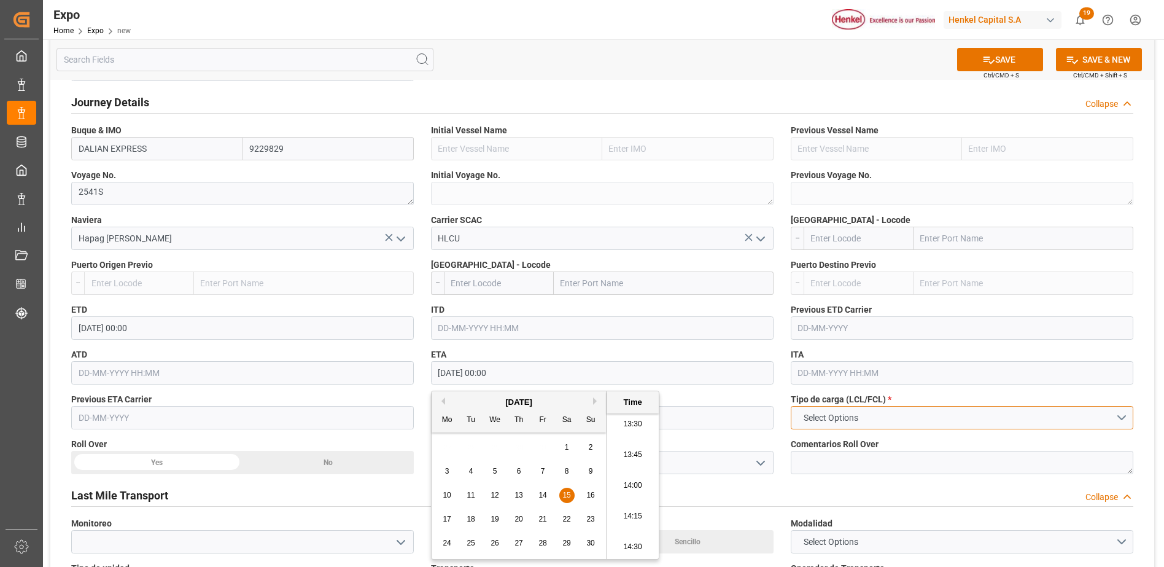
click at [893, 415] on button "Select Options" at bounding box center [962, 417] width 343 height 23
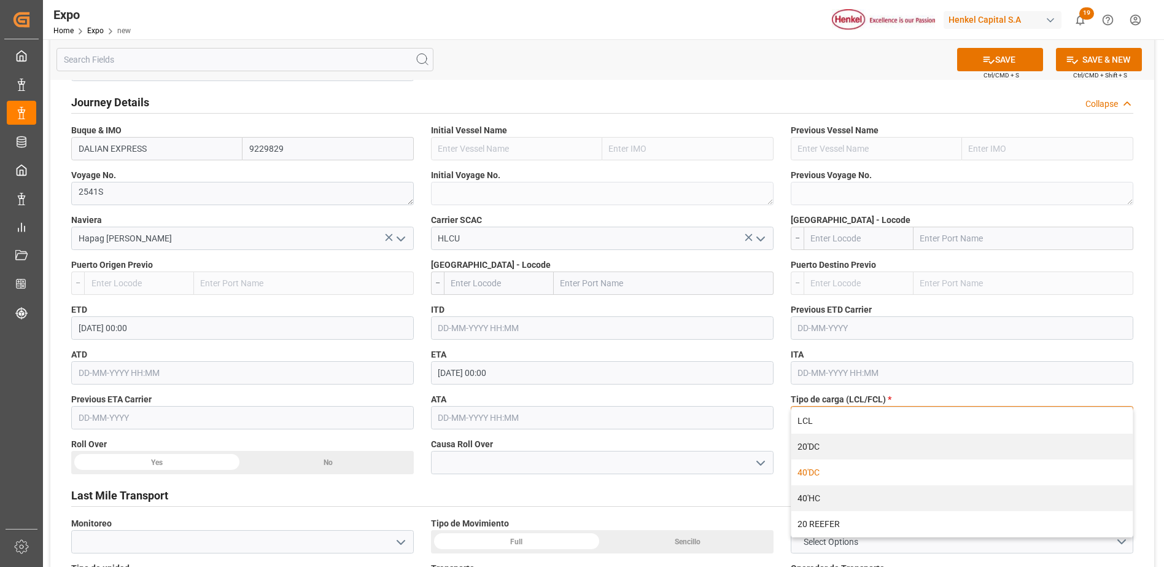
click at [850, 473] on div "40'DC" at bounding box center [961, 472] width 341 height 26
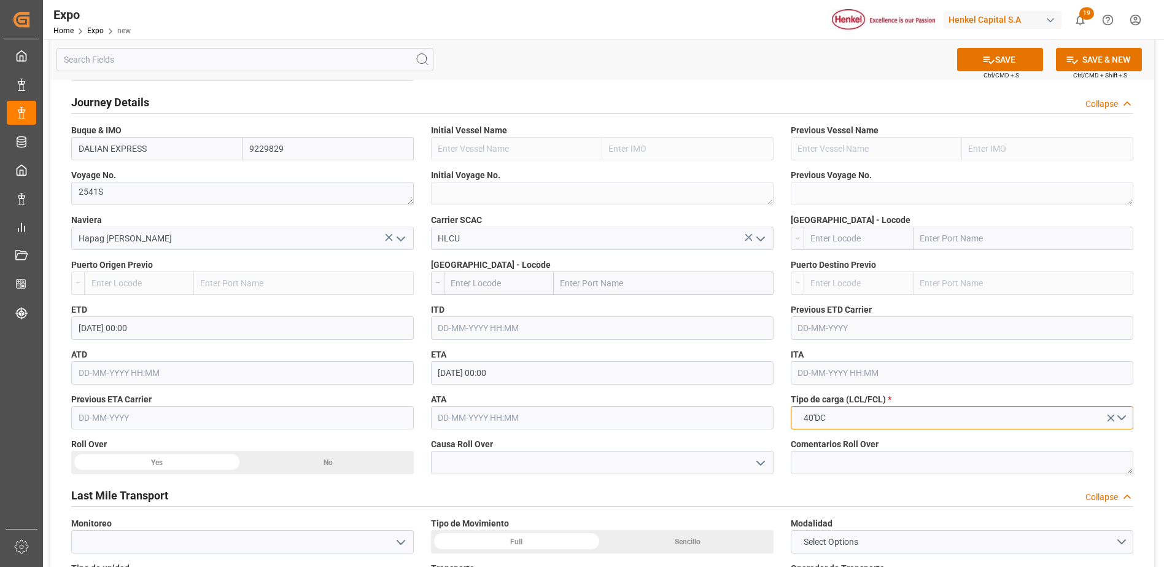
scroll to position [1473, 0]
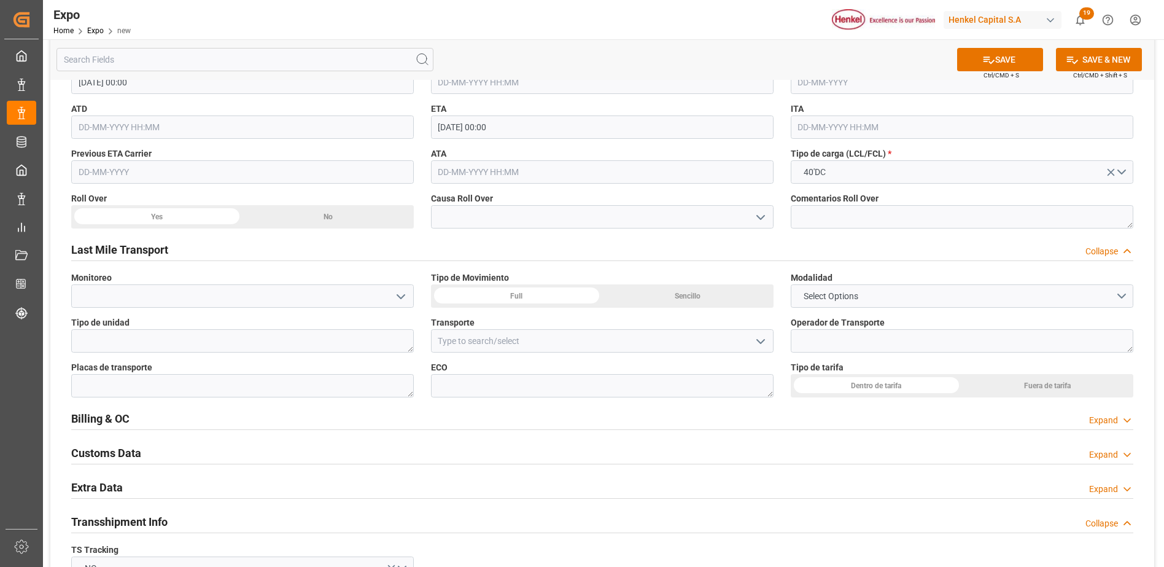
click at [532, 296] on div "Full" at bounding box center [516, 295] width 171 height 23
click at [845, 389] on div "Dentro de tarifa" at bounding box center [876, 385] width 171 height 23
click at [925, 303] on button "Select Options" at bounding box center [962, 295] width 343 height 23
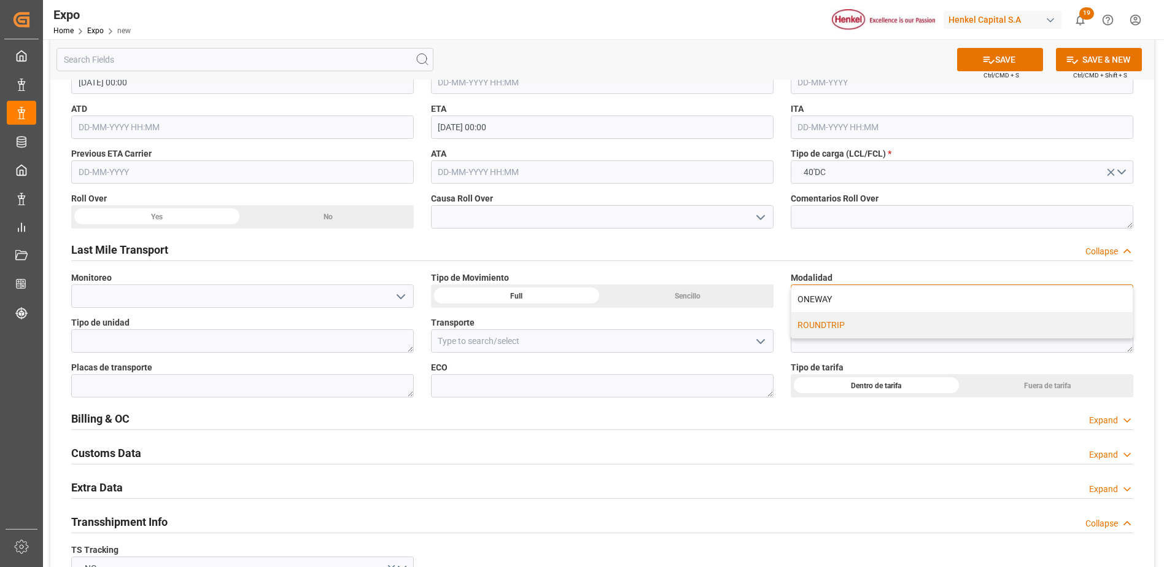
click at [836, 330] on div "ROUNDTRIP" at bounding box center [961, 325] width 341 height 26
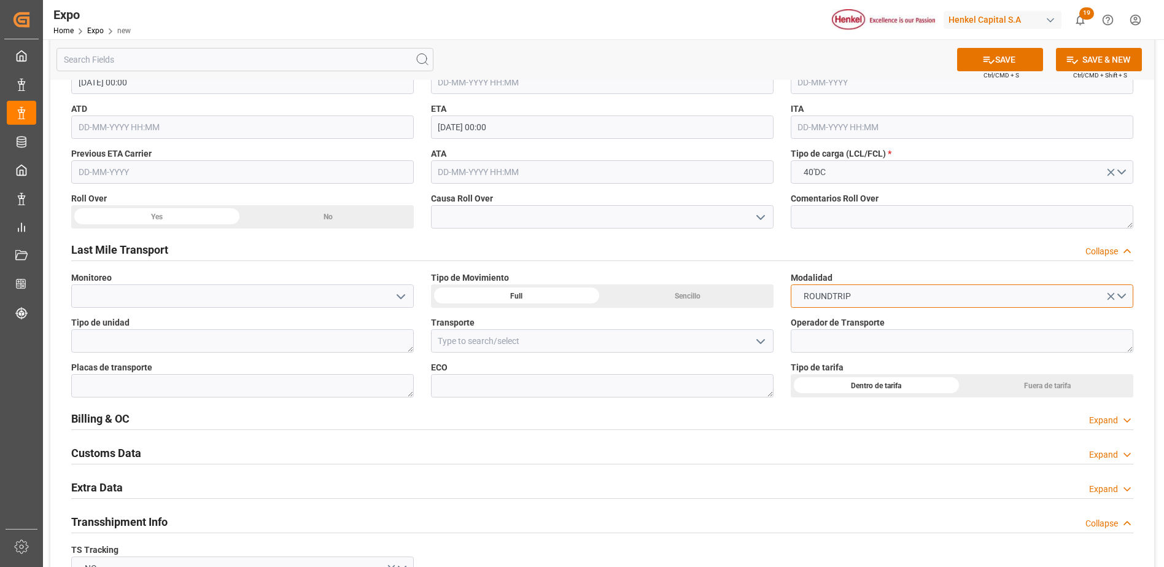
scroll to position [1596, 0]
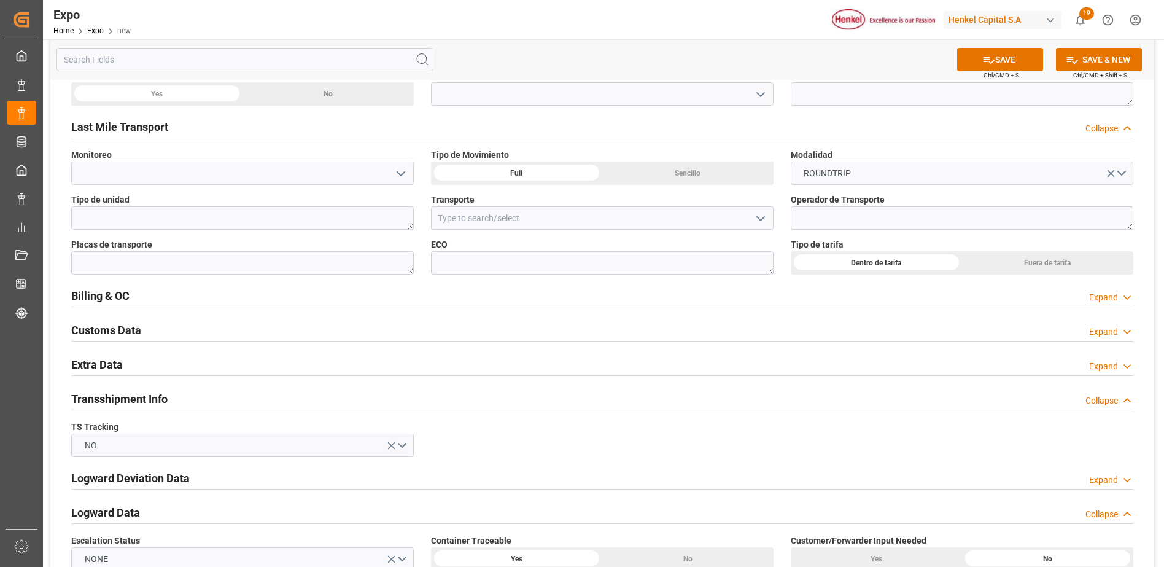
click at [1087, 363] on div "Extra Data Expand" at bounding box center [602, 363] width 1062 height 23
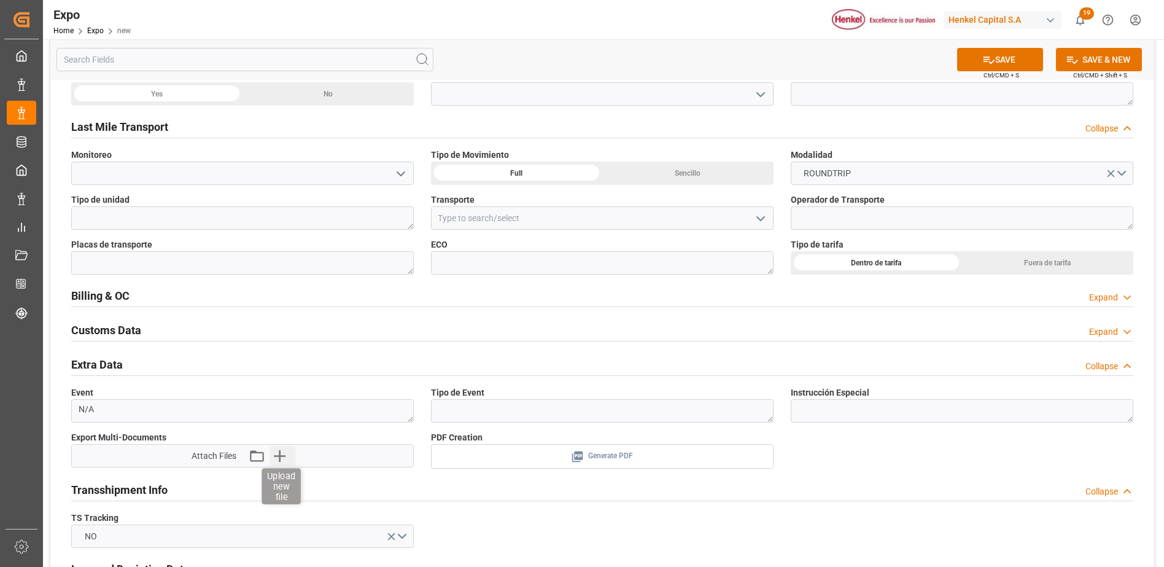
click at [284, 457] on icon "button" at bounding box center [280, 456] width 20 height 20
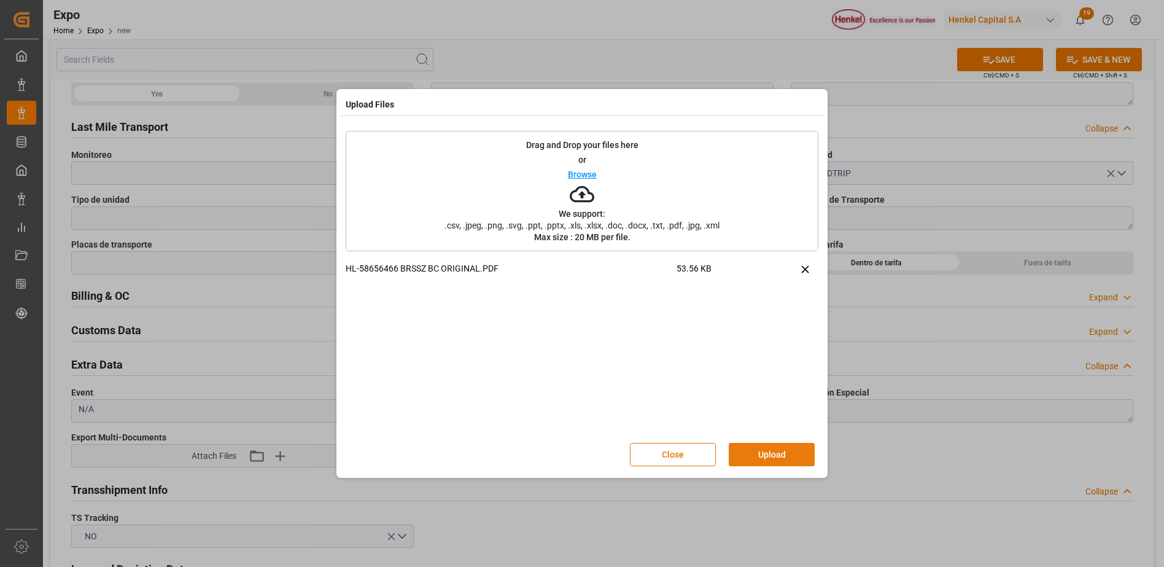
click at [771, 460] on button "Upload" at bounding box center [772, 454] width 86 height 23
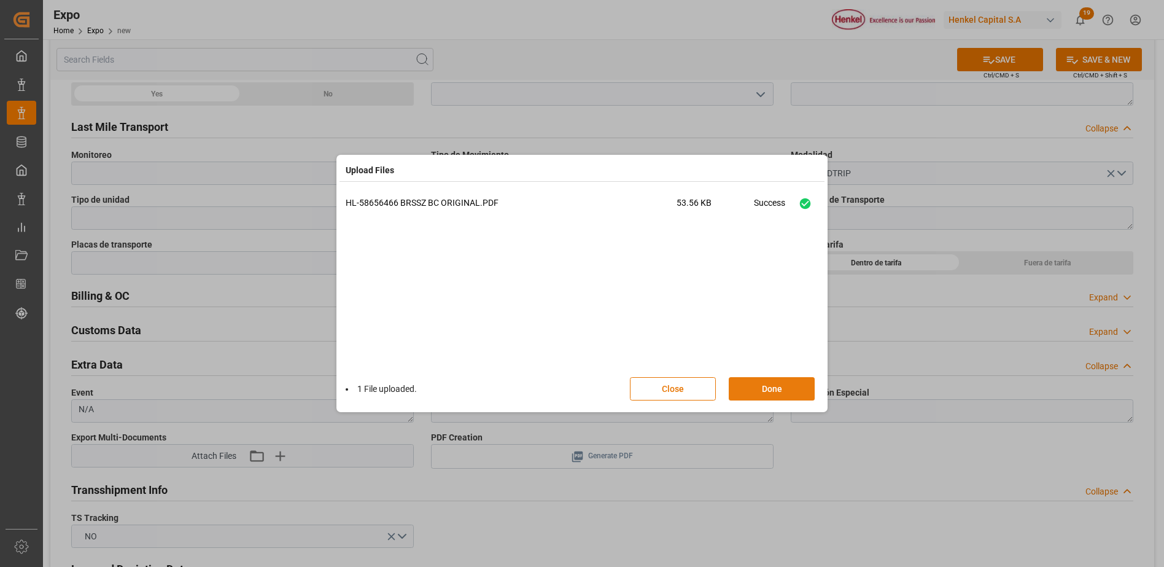
click at [767, 387] on button "Done" at bounding box center [772, 388] width 86 height 23
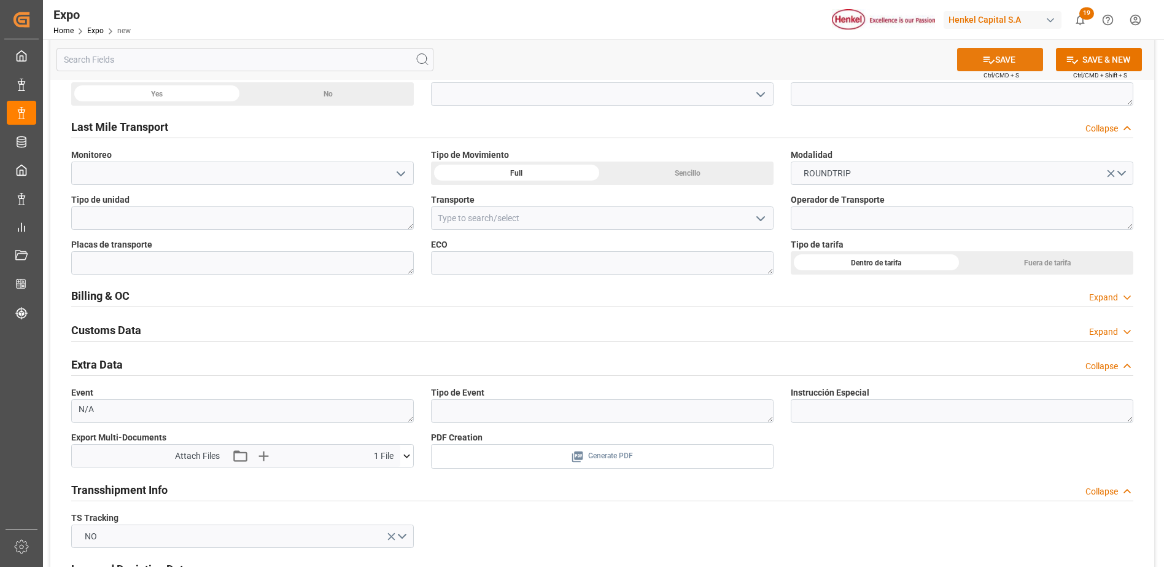
click at [1001, 61] on button "SAVE" at bounding box center [1000, 59] width 86 height 23
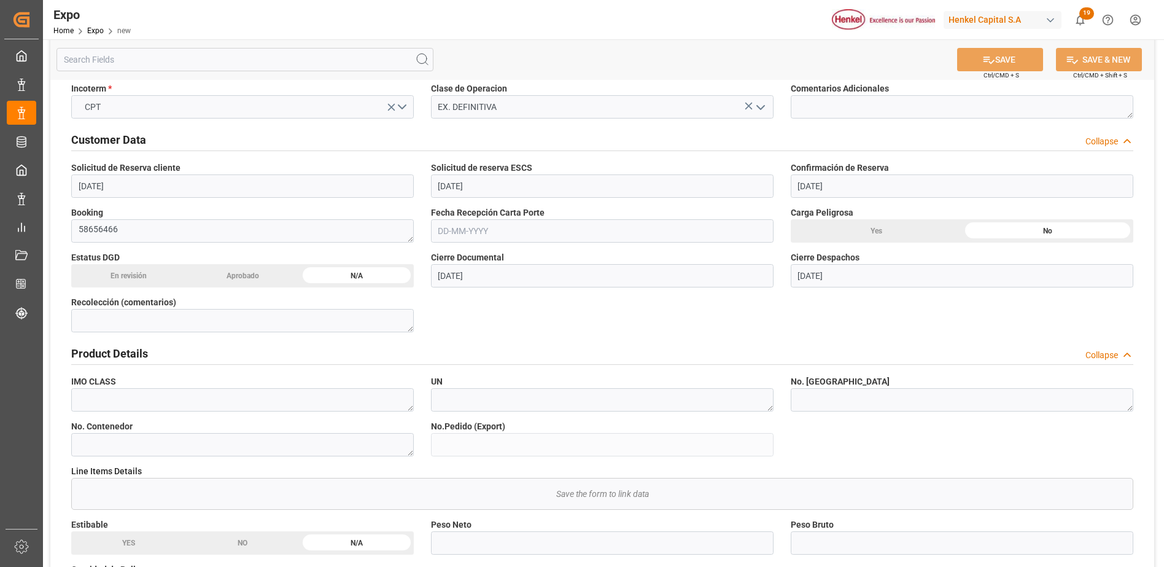
scroll to position [0, 0]
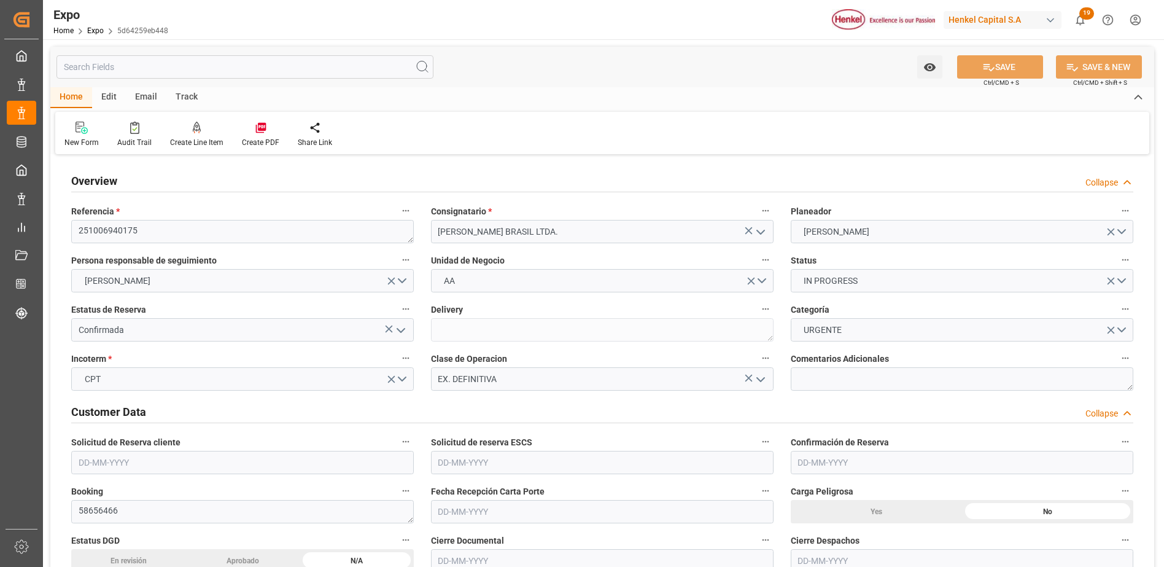
type input "9229829"
type input "[DATE]"
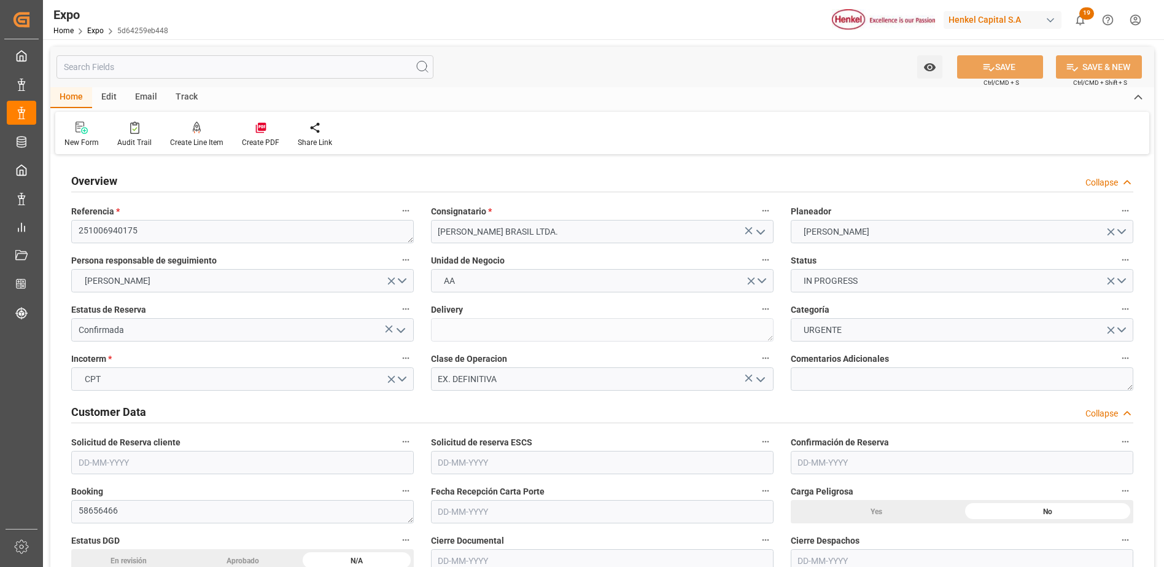
type input "[DATE]"
type input "[DATE] 00:00"
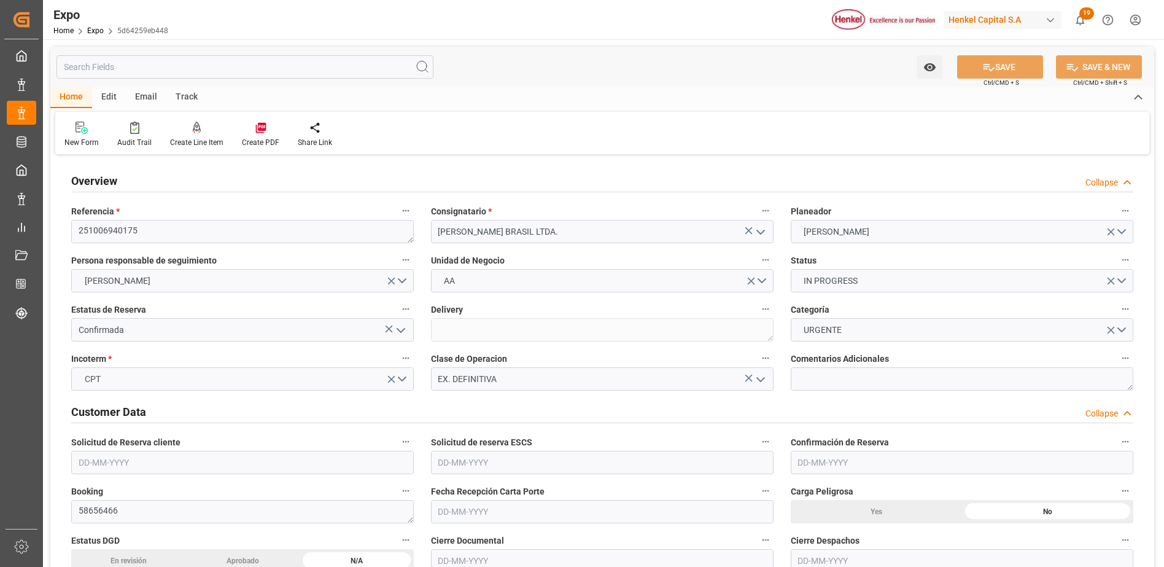
type input "[DATE] 00:00"
type input "29-09-2025 20:06"
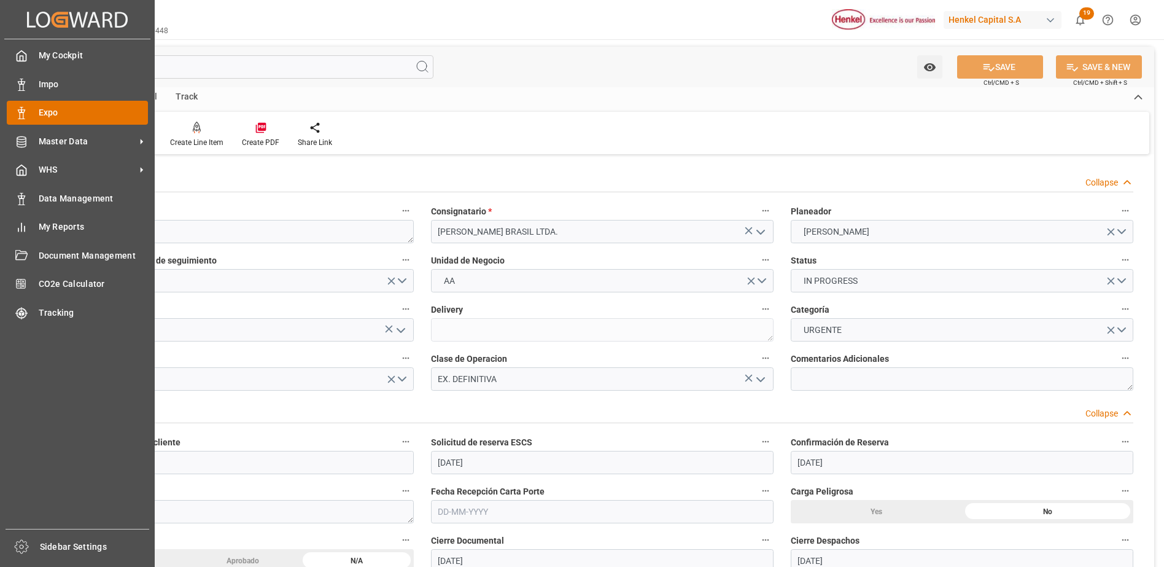
click at [29, 112] on div "Expo Expo" at bounding box center [77, 113] width 141 height 24
